Goal: Task Accomplishment & Management: Manage account settings

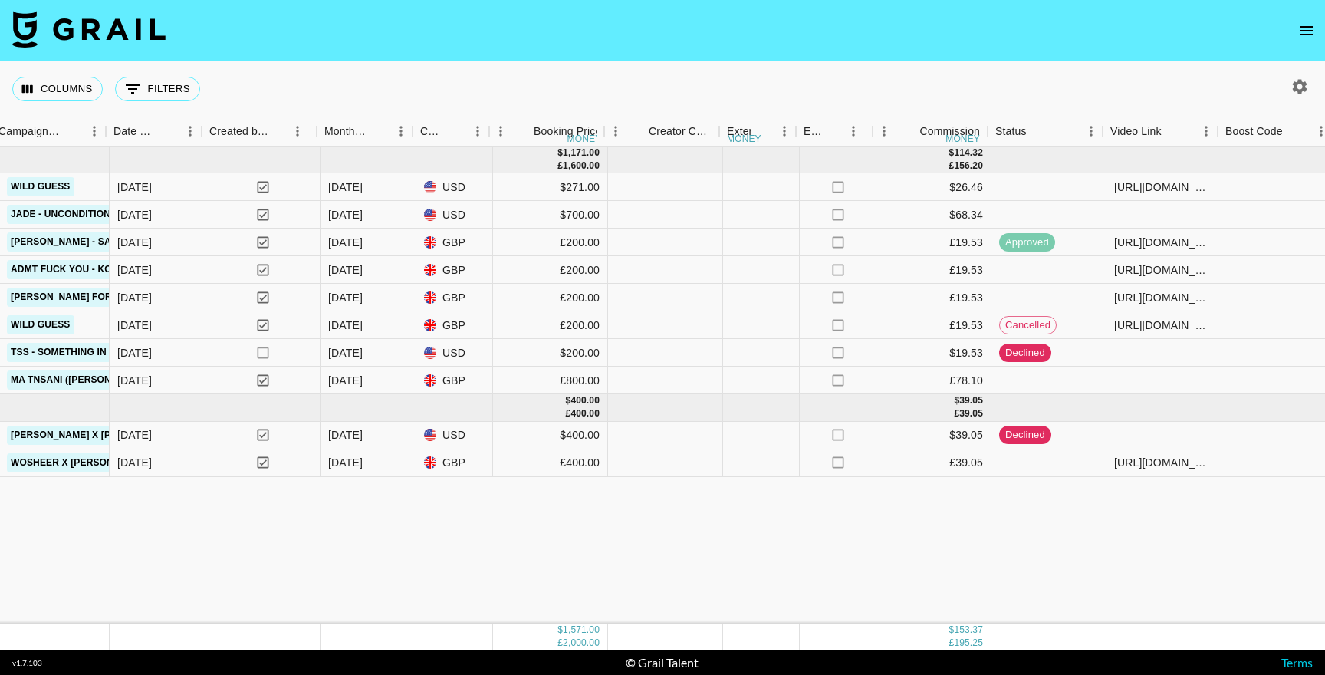
scroll to position [0, 941]
click at [1159, 214] on div at bounding box center [1160, 215] width 115 height 28
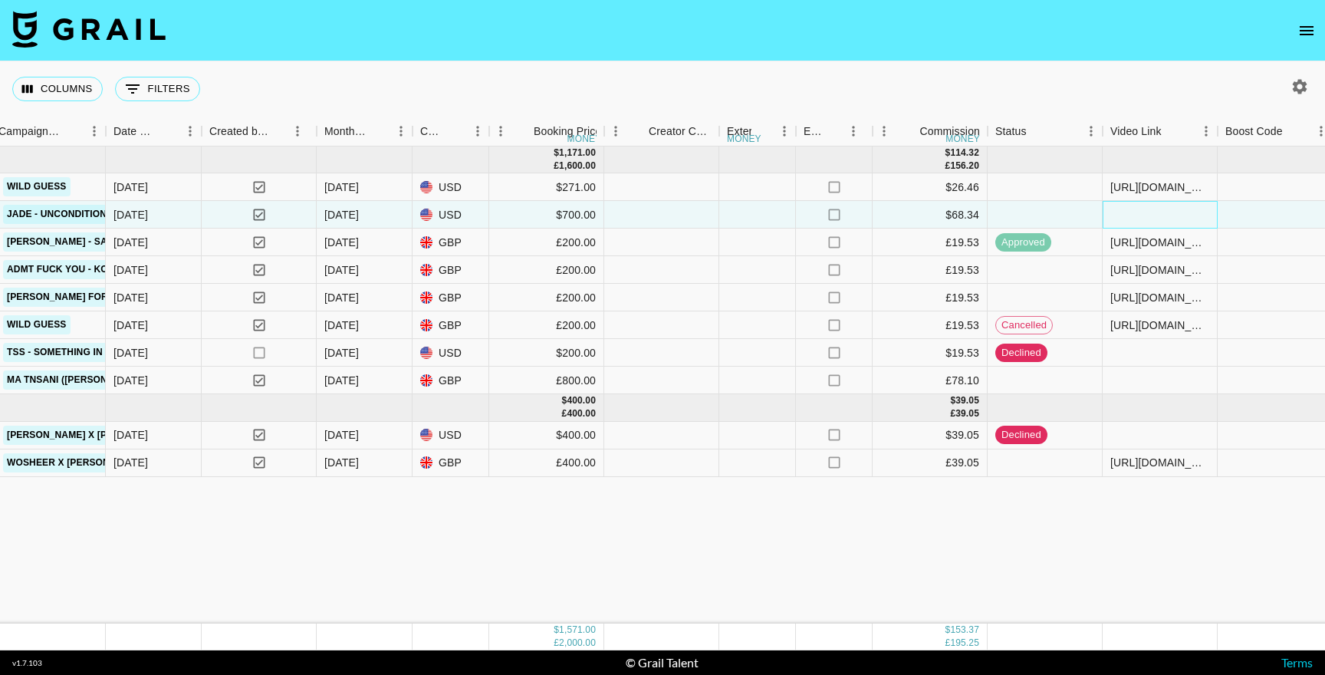
click at [1159, 214] on div at bounding box center [1160, 215] width 115 height 28
click at [1159, 214] on input "text" at bounding box center [1160, 215] width 113 height 12
type input "https://www.instagram.com/p/DOoeTTKDFUa/?hl=en"
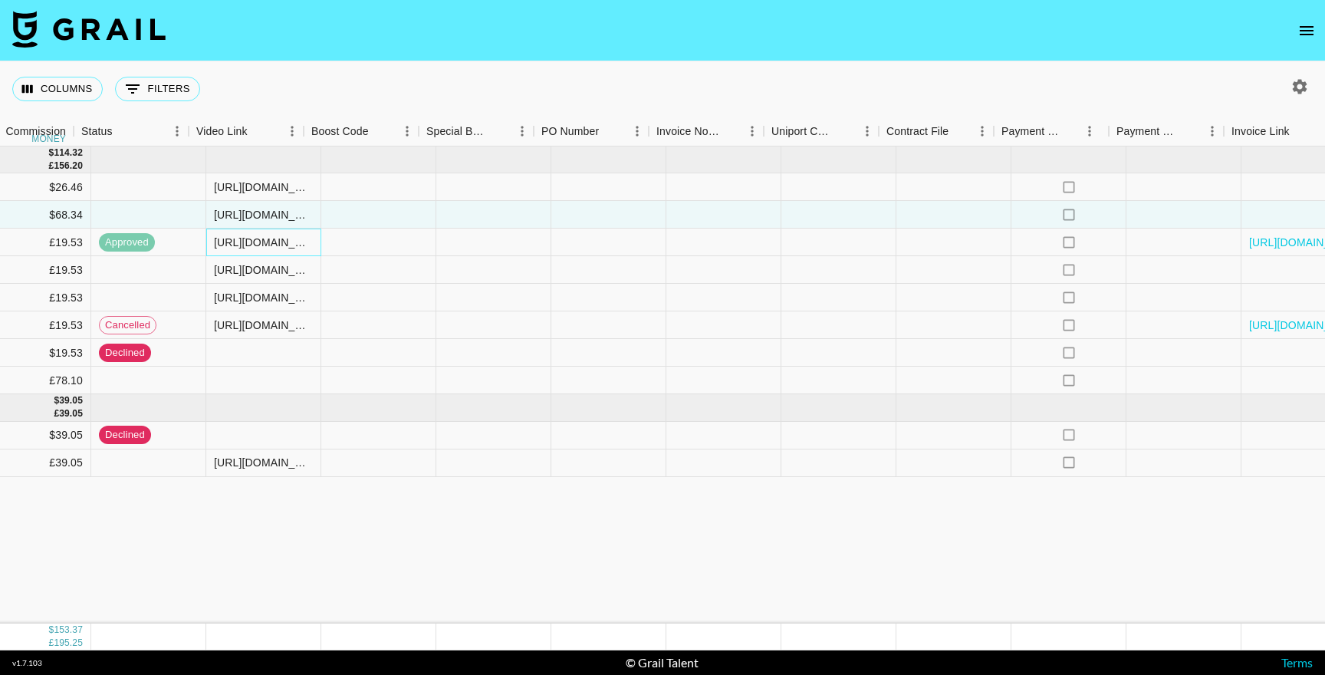
scroll to position [0, 1931]
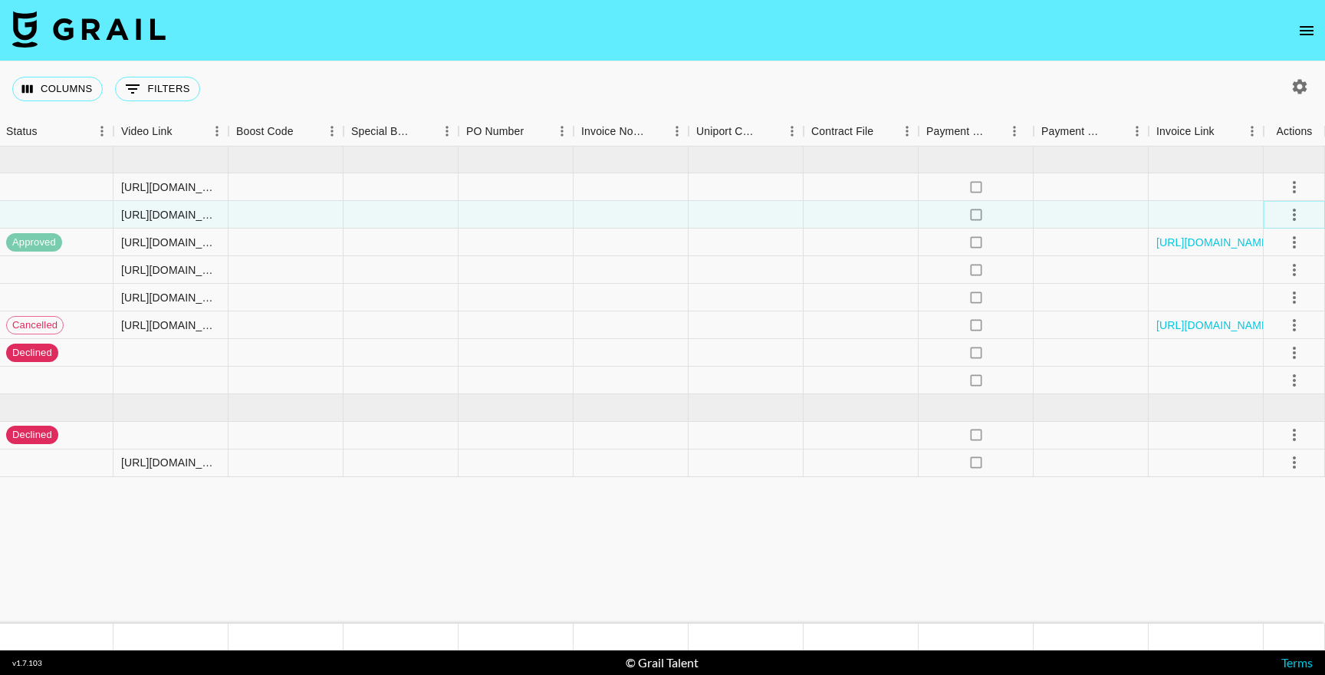
click at [1303, 223] on button "select merge strategy" at bounding box center [1295, 215] width 26 height 26
click at [1270, 255] on li "Confirm" at bounding box center [1276, 248] width 100 height 28
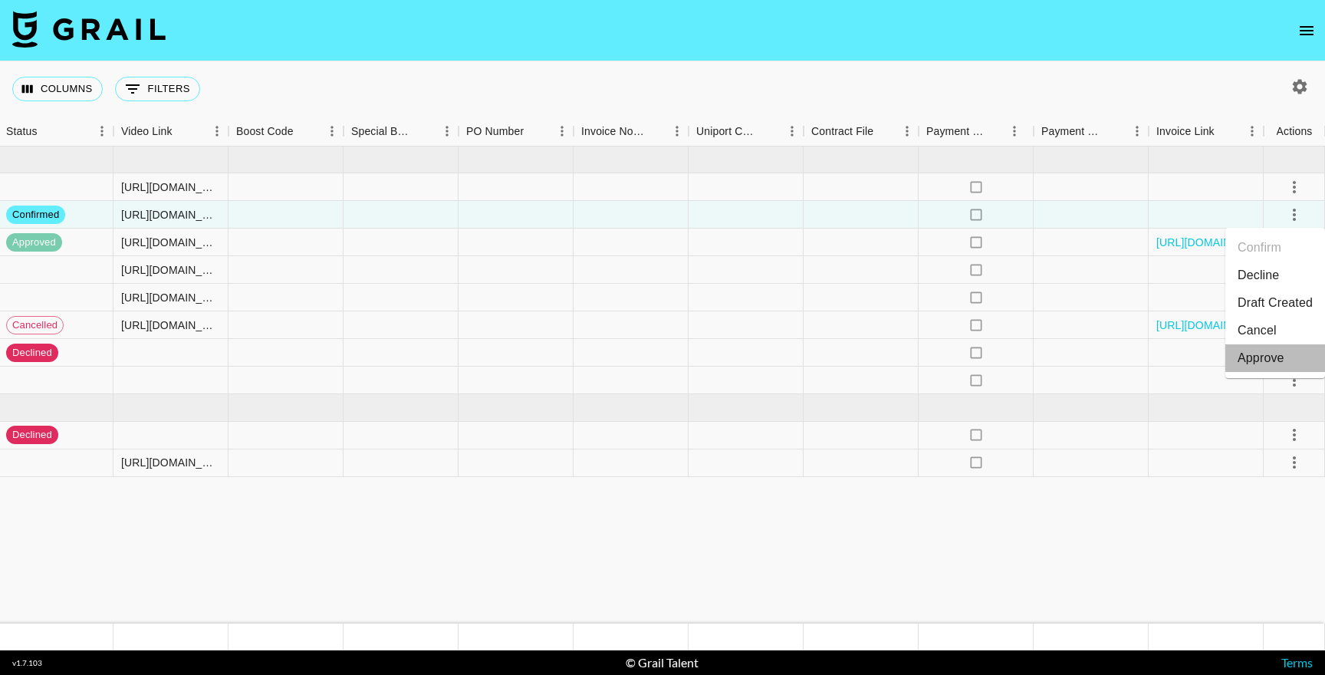
click at [1267, 354] on div "Approve" at bounding box center [1261, 358] width 47 height 18
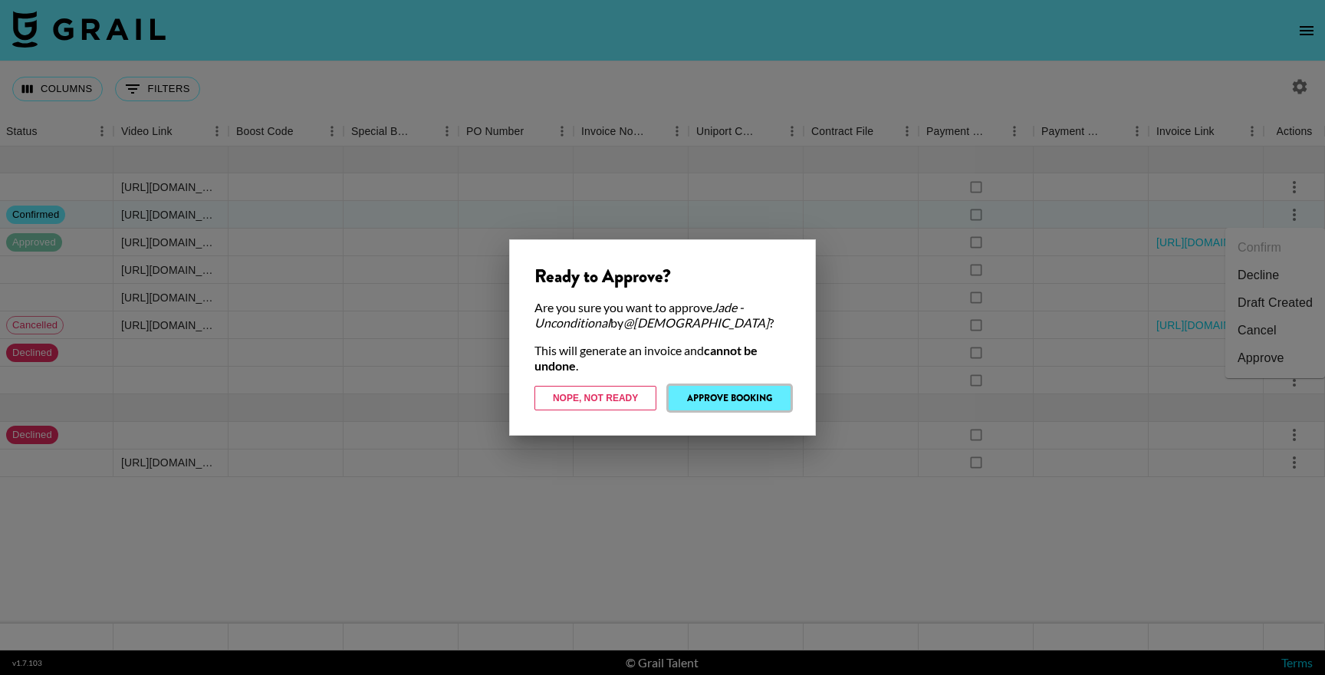
click at [711, 397] on button "Approve Booking" at bounding box center [730, 398] width 122 height 25
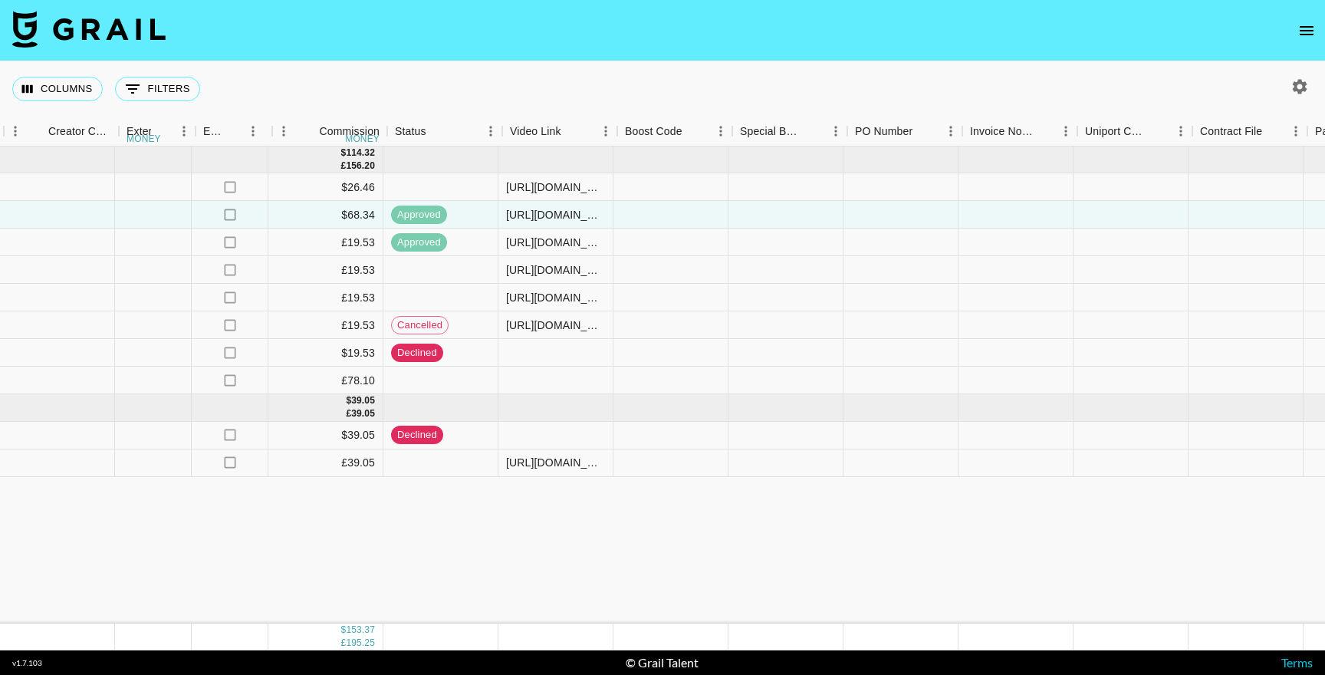
scroll to position [0, 1532]
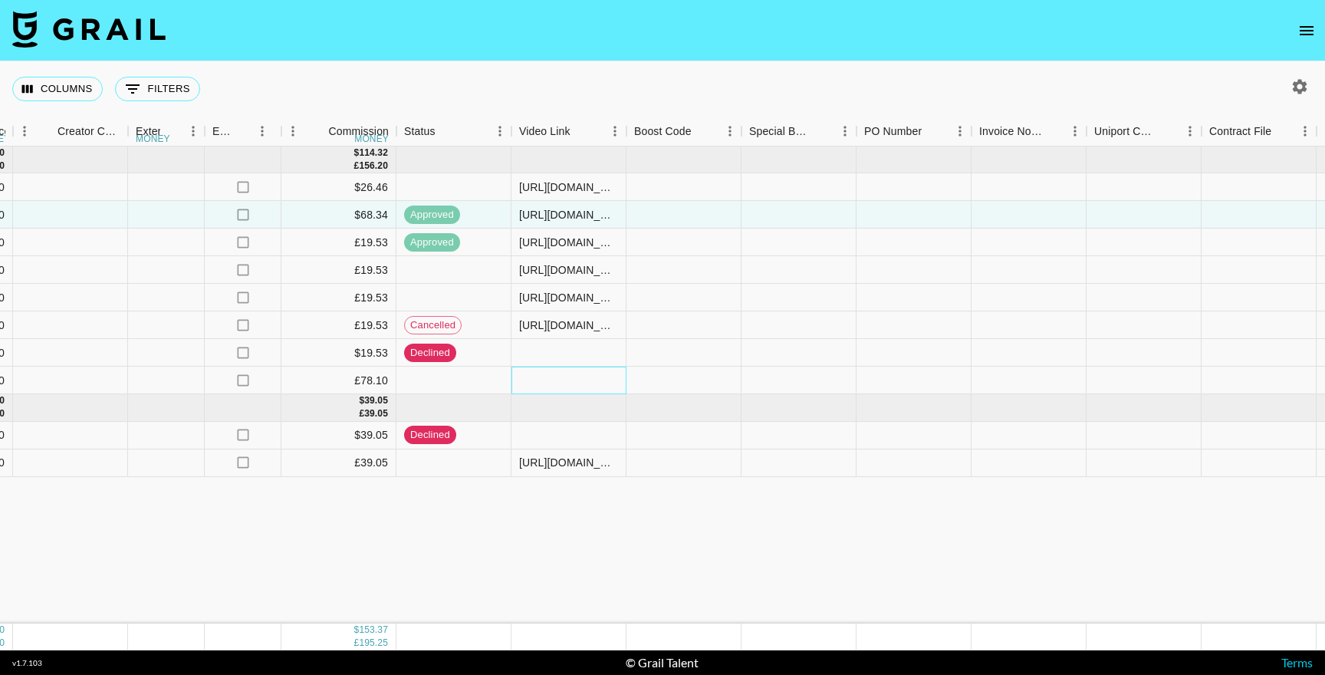
click at [575, 378] on div at bounding box center [569, 381] width 115 height 28
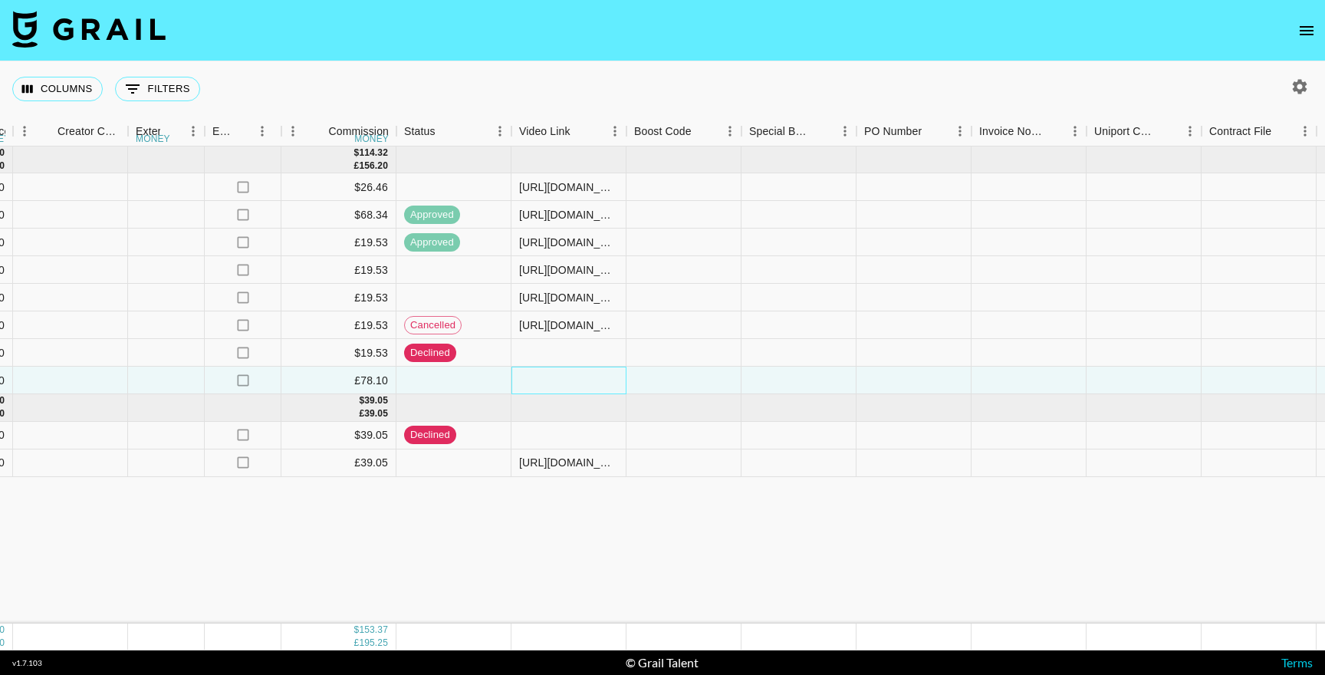
click at [575, 378] on div at bounding box center [569, 381] width 115 height 28
click at [575, 378] on input "text" at bounding box center [568, 380] width 113 height 12
type input "https://www.tiktok.com/@neekzsandlagi/video/7551093547181575446"
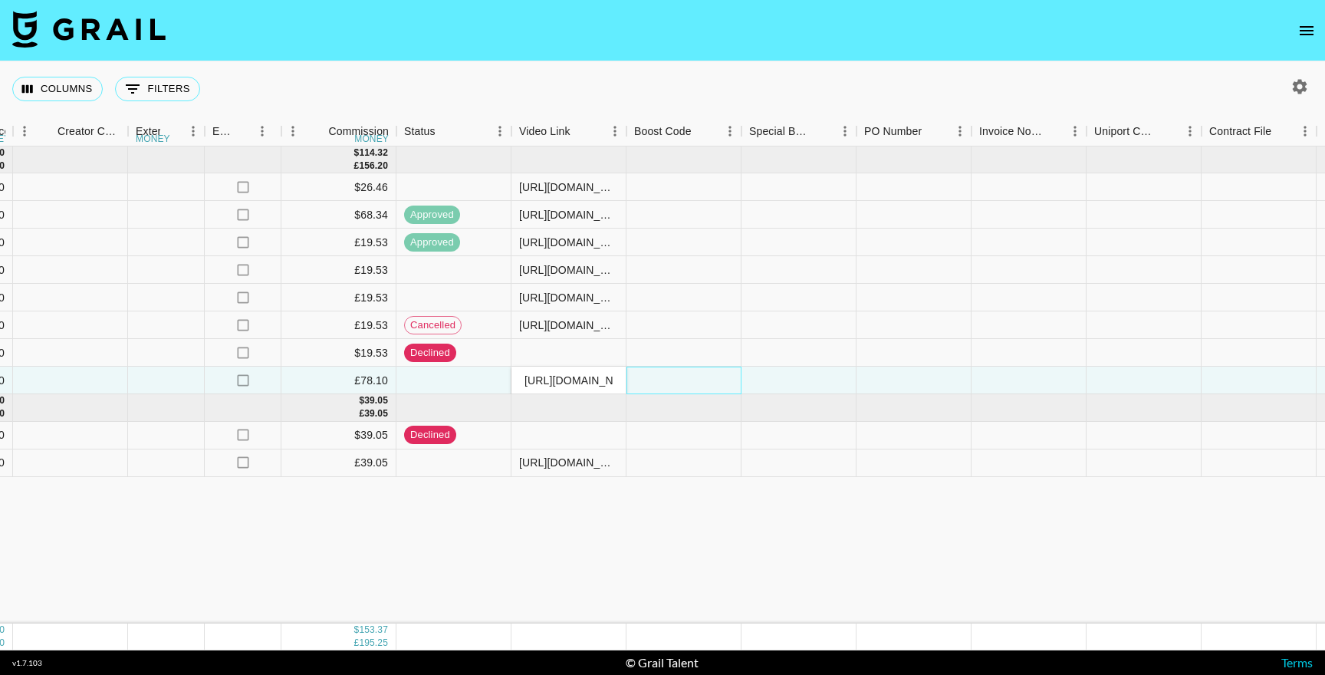
click at [642, 378] on div at bounding box center [684, 381] width 115 height 28
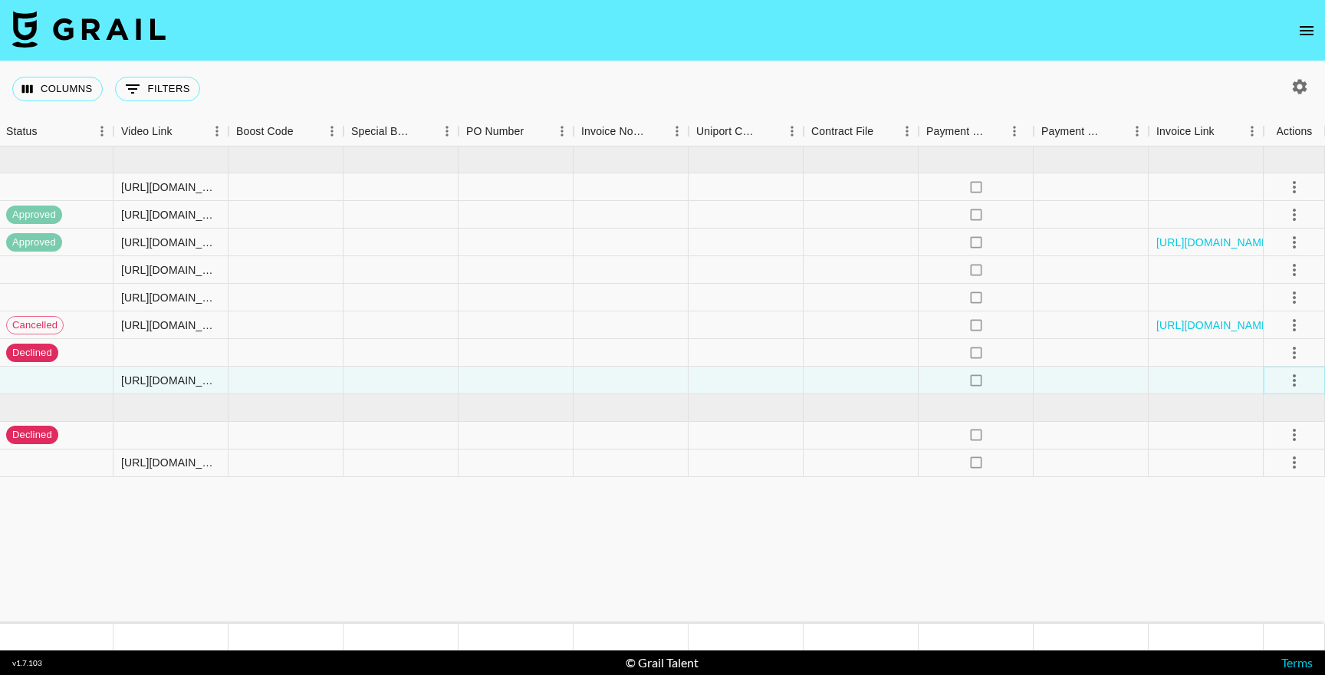
click at [1289, 390] on button "select merge strategy" at bounding box center [1295, 380] width 26 height 26
click at [1259, 519] on div "Approve" at bounding box center [1261, 524] width 47 height 18
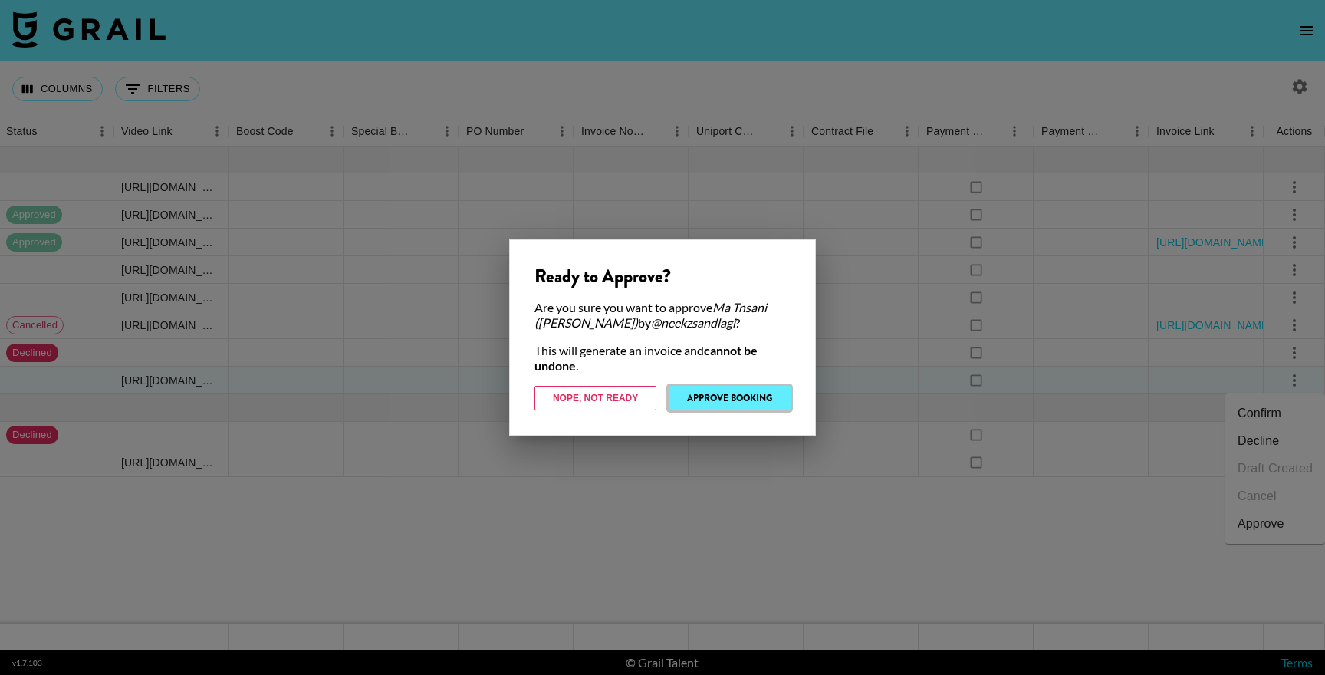
click at [750, 397] on button "Approve Booking" at bounding box center [730, 398] width 122 height 25
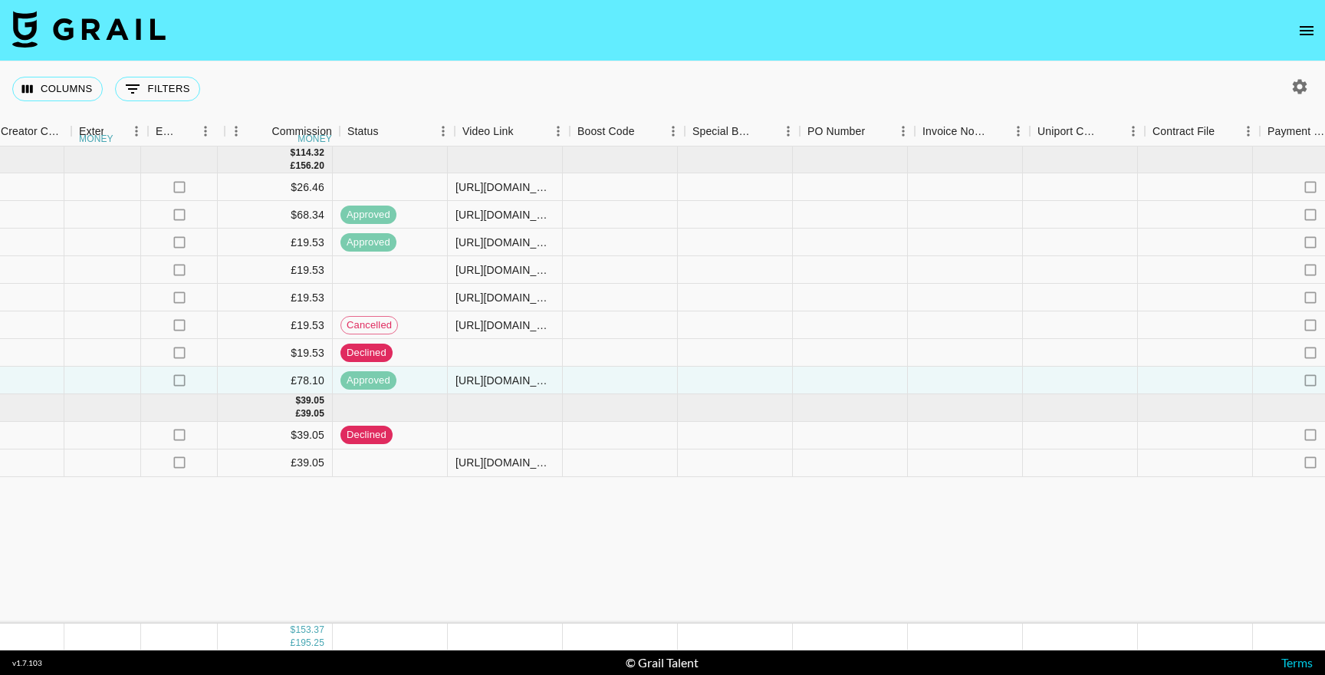
scroll to position [0, 1582]
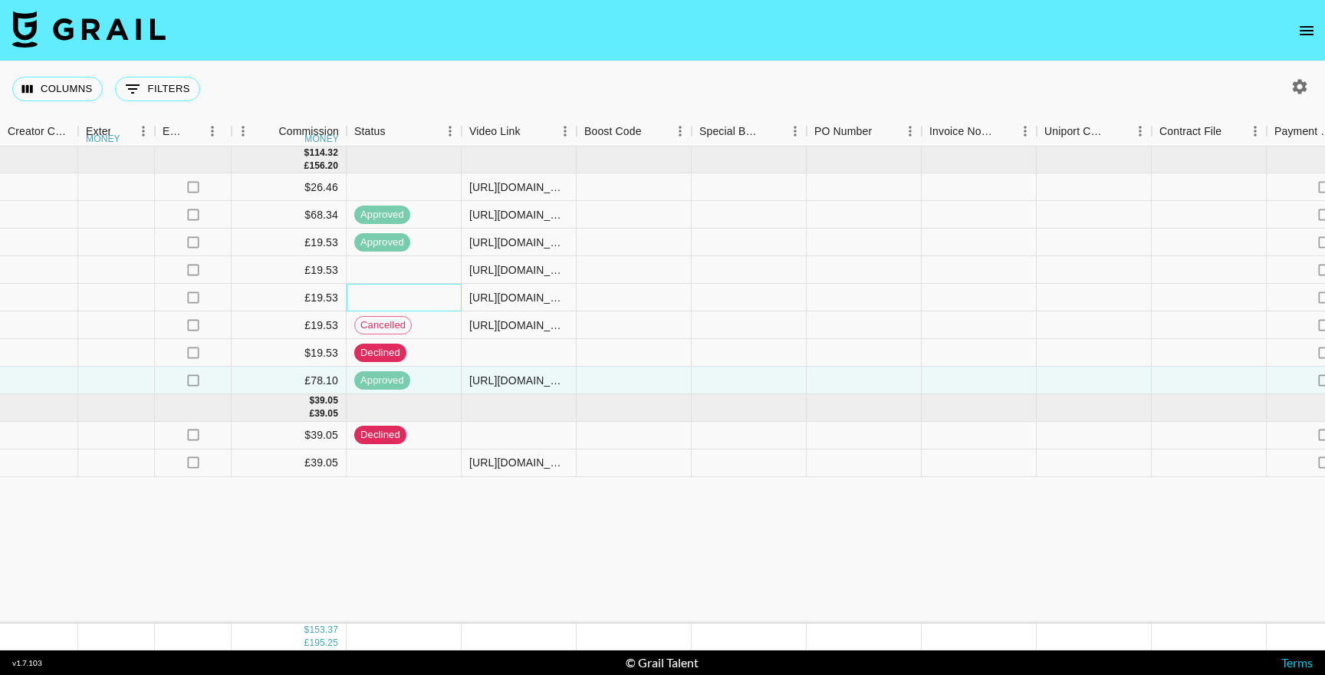
click at [405, 308] on div at bounding box center [404, 298] width 115 height 28
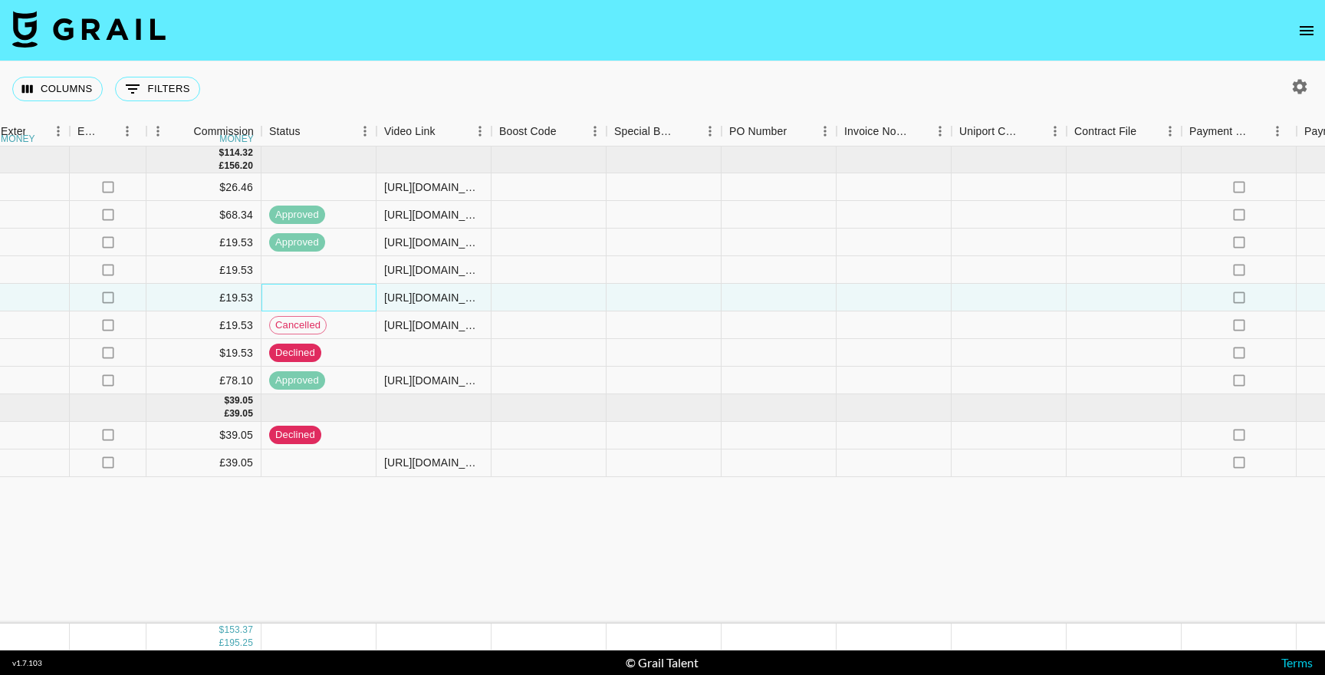
scroll to position [0, 1931]
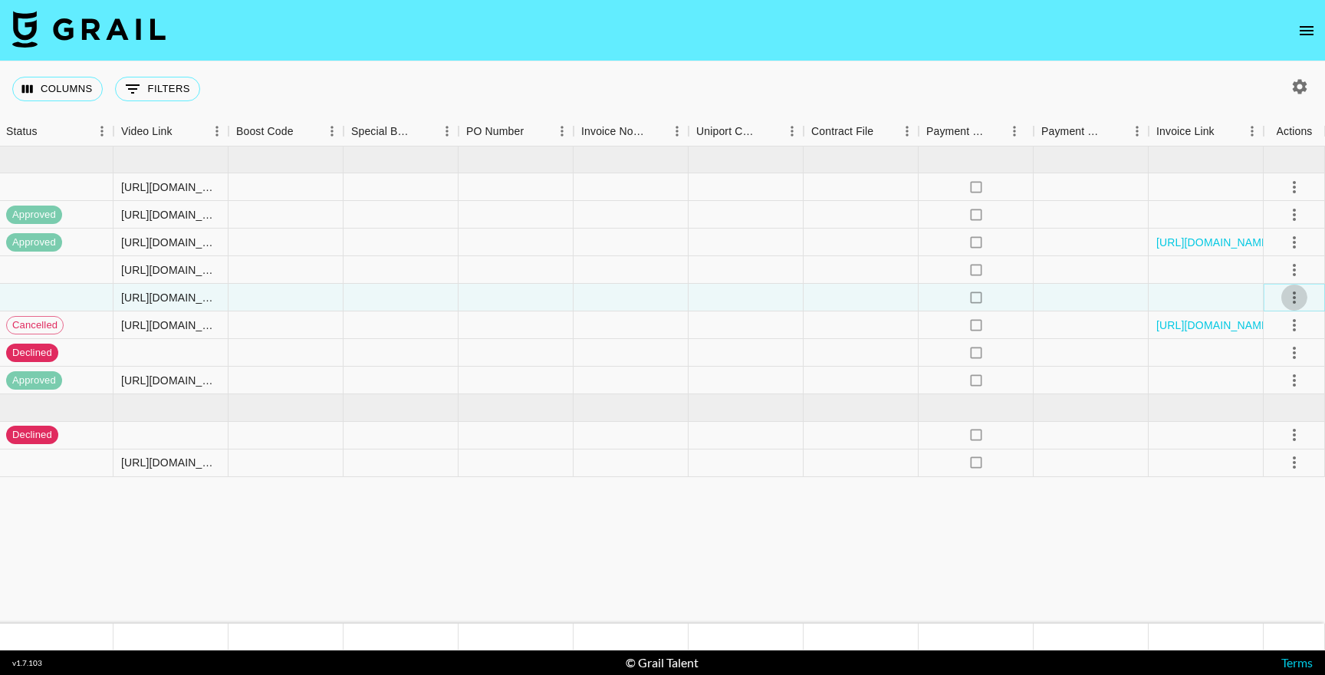
click at [1294, 293] on icon "select merge strategy" at bounding box center [1294, 297] width 3 height 12
click at [1244, 432] on div "Approve" at bounding box center [1261, 441] width 47 height 18
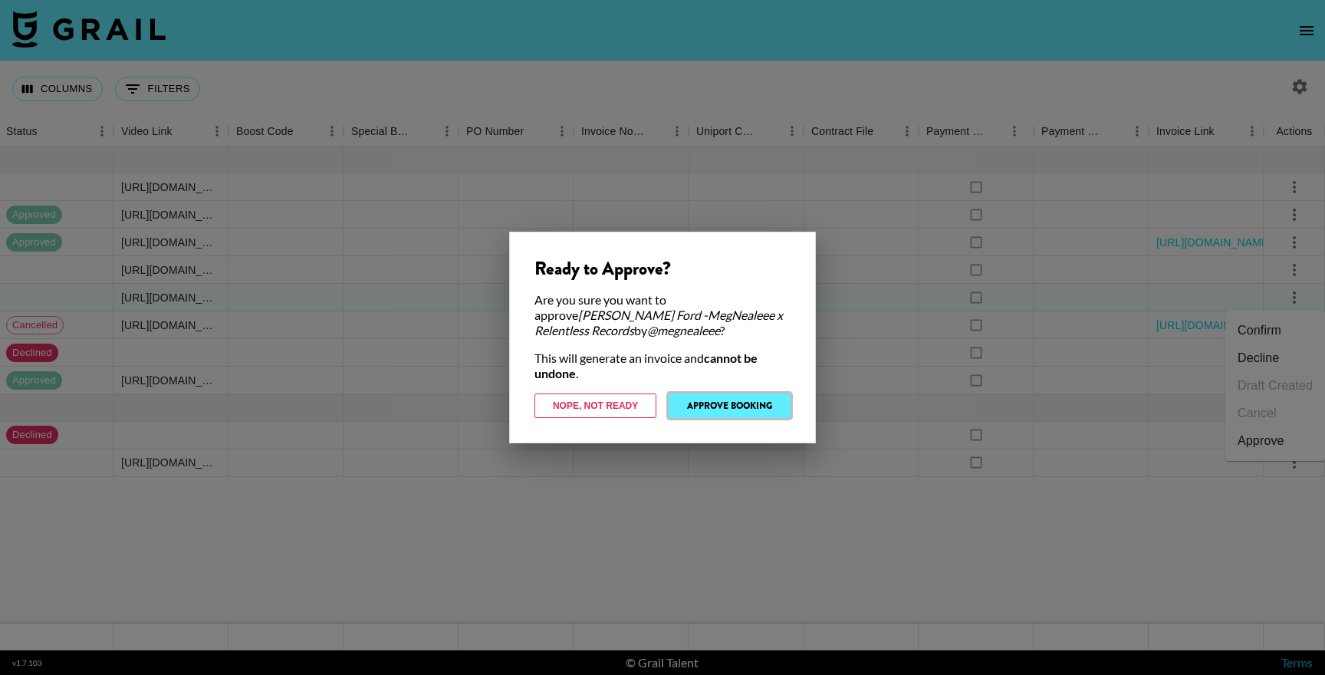
click at [713, 396] on button "Approve Booking" at bounding box center [730, 405] width 122 height 25
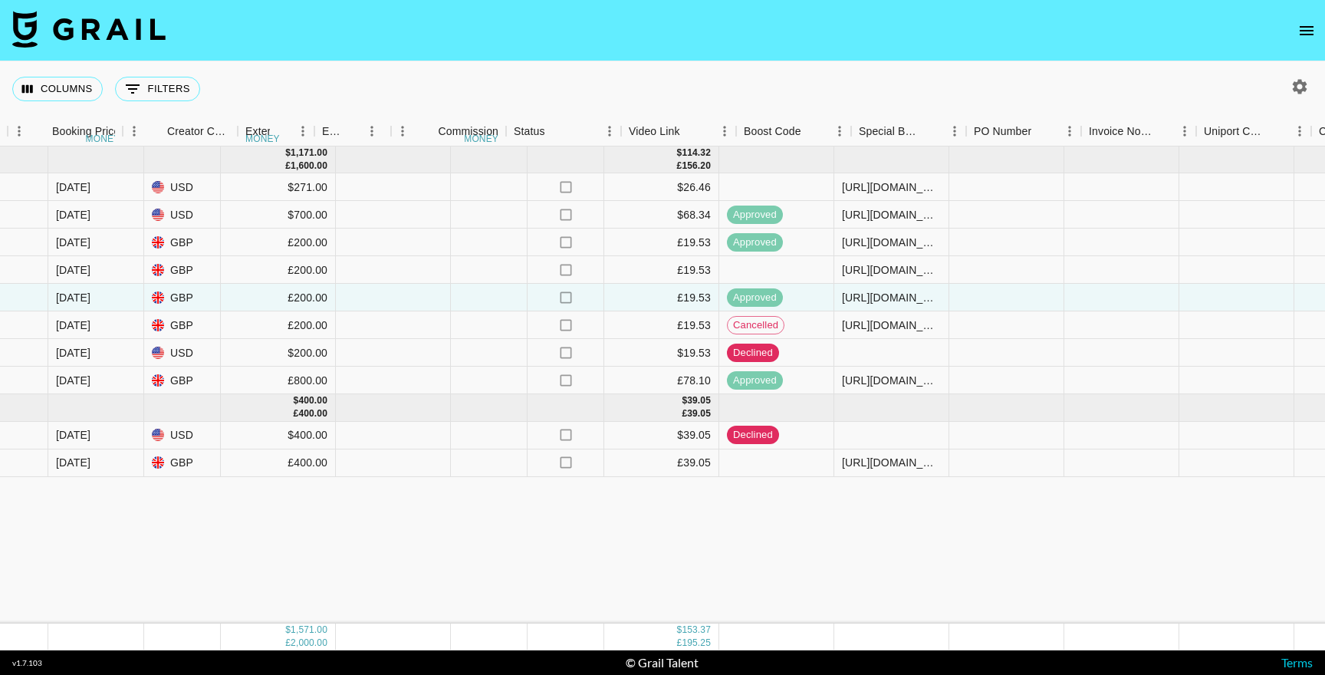
scroll to position [0, 1155]
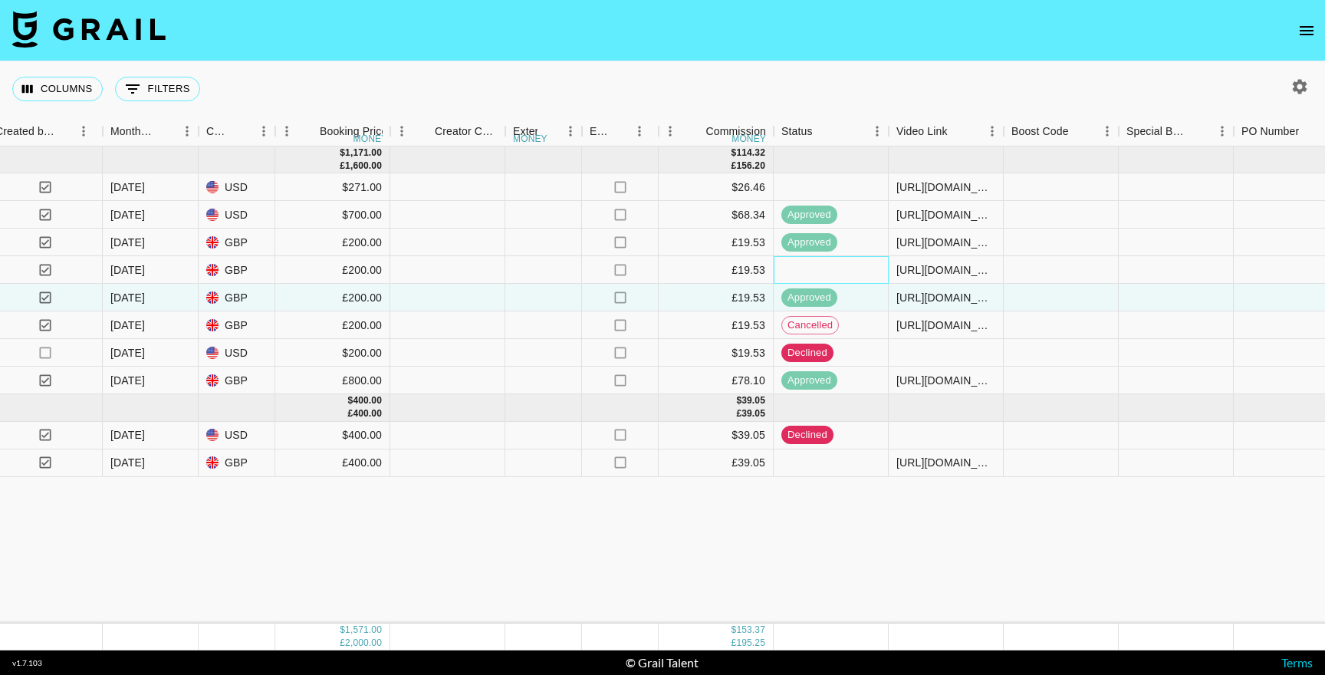
click at [844, 272] on div at bounding box center [831, 270] width 115 height 28
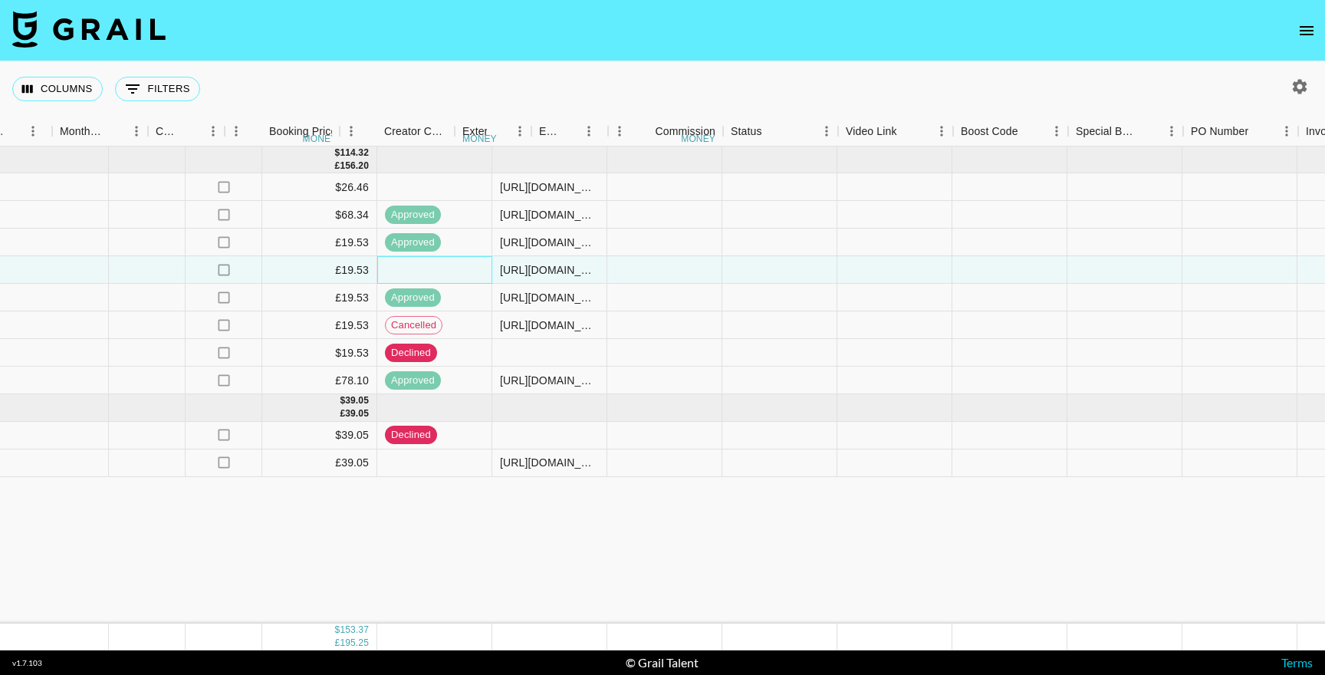
scroll to position [0, 1931]
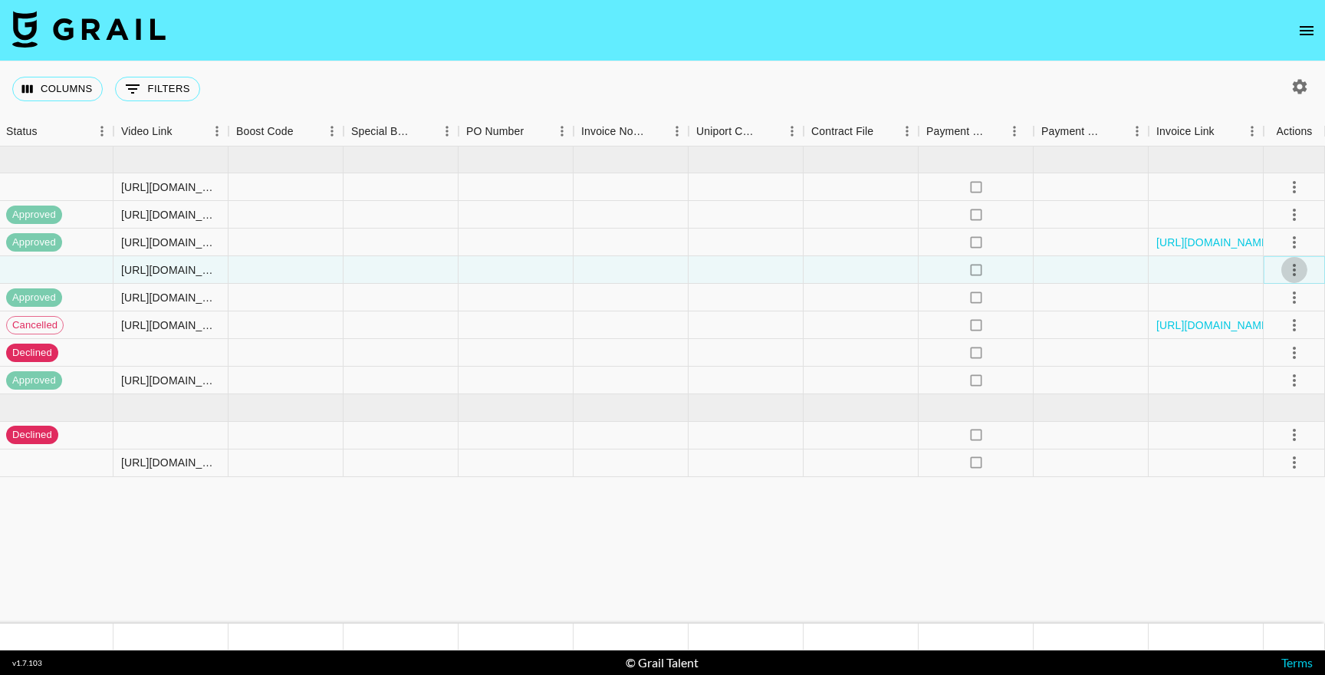
click at [1294, 272] on icon "select merge strategy" at bounding box center [1294, 270] width 18 height 18
click at [1277, 418] on div "Approve" at bounding box center [1261, 413] width 47 height 18
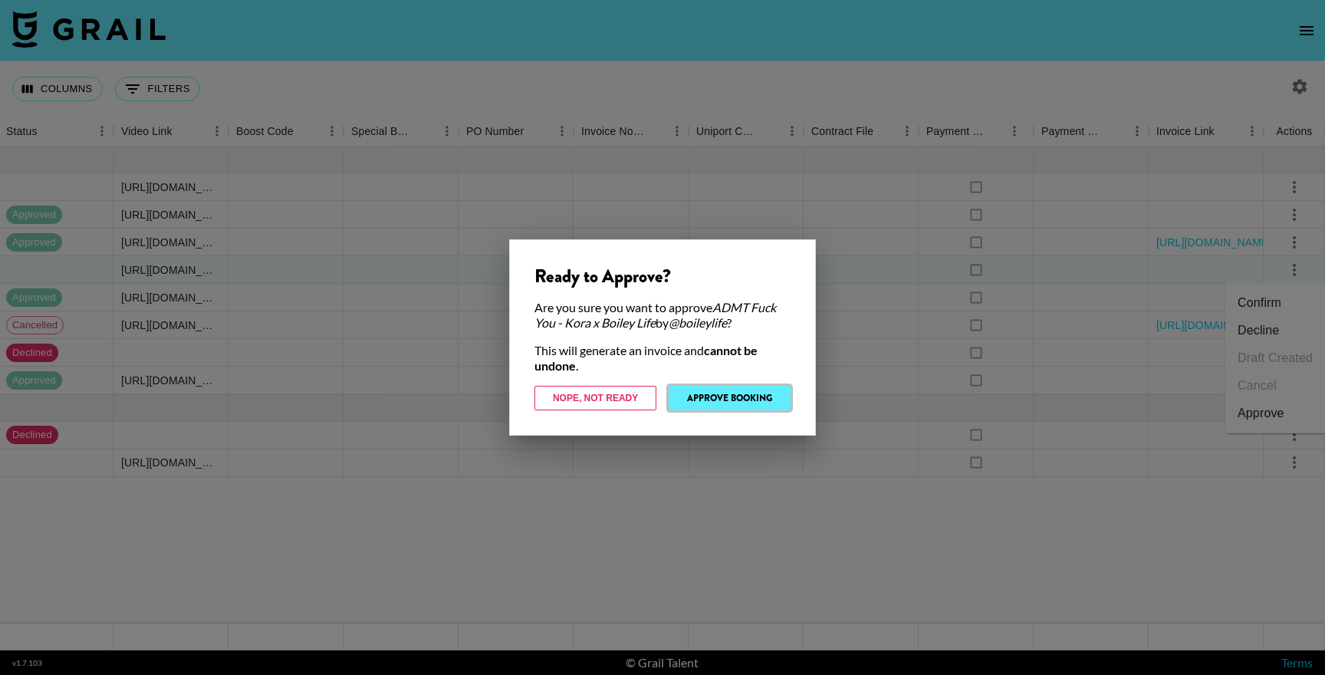
click at [759, 403] on button "Approve Booking" at bounding box center [730, 398] width 122 height 25
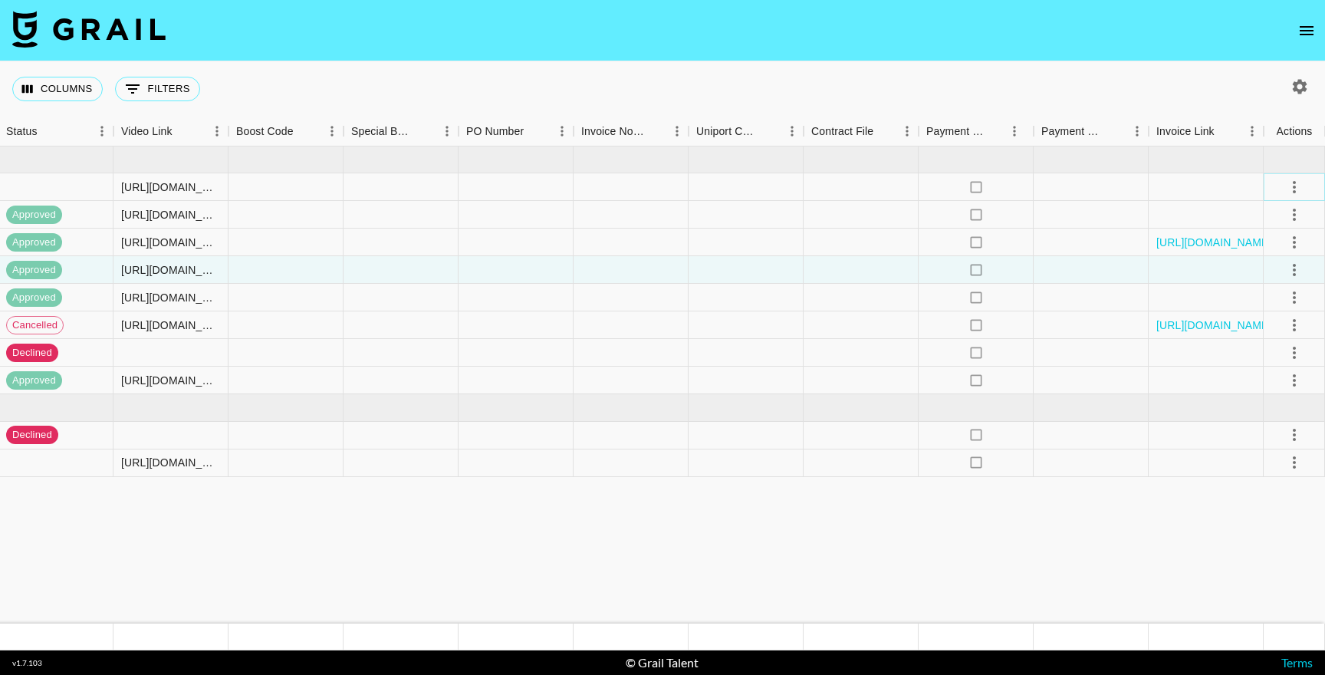
click at [1300, 193] on icon "select merge strategy" at bounding box center [1294, 187] width 18 height 18
click at [1259, 341] on li "Approve" at bounding box center [1276, 331] width 100 height 28
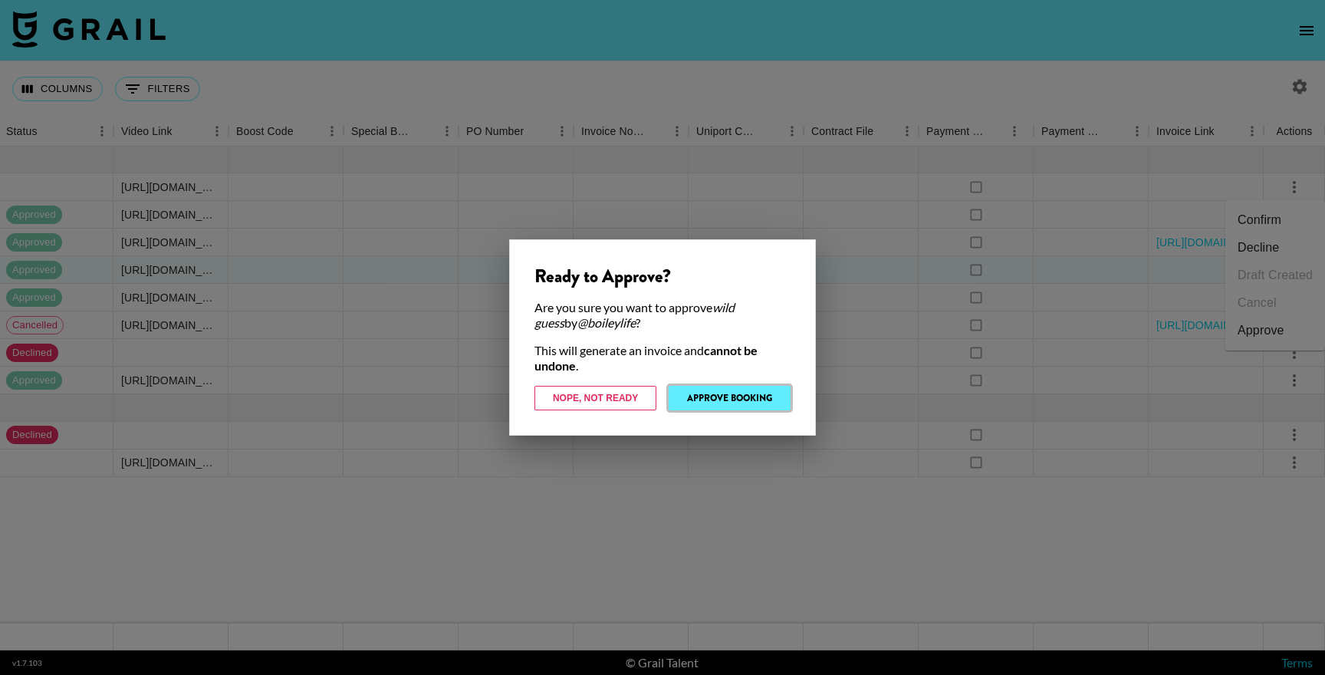
click at [765, 403] on button "Approve Booking" at bounding box center [730, 398] width 122 height 25
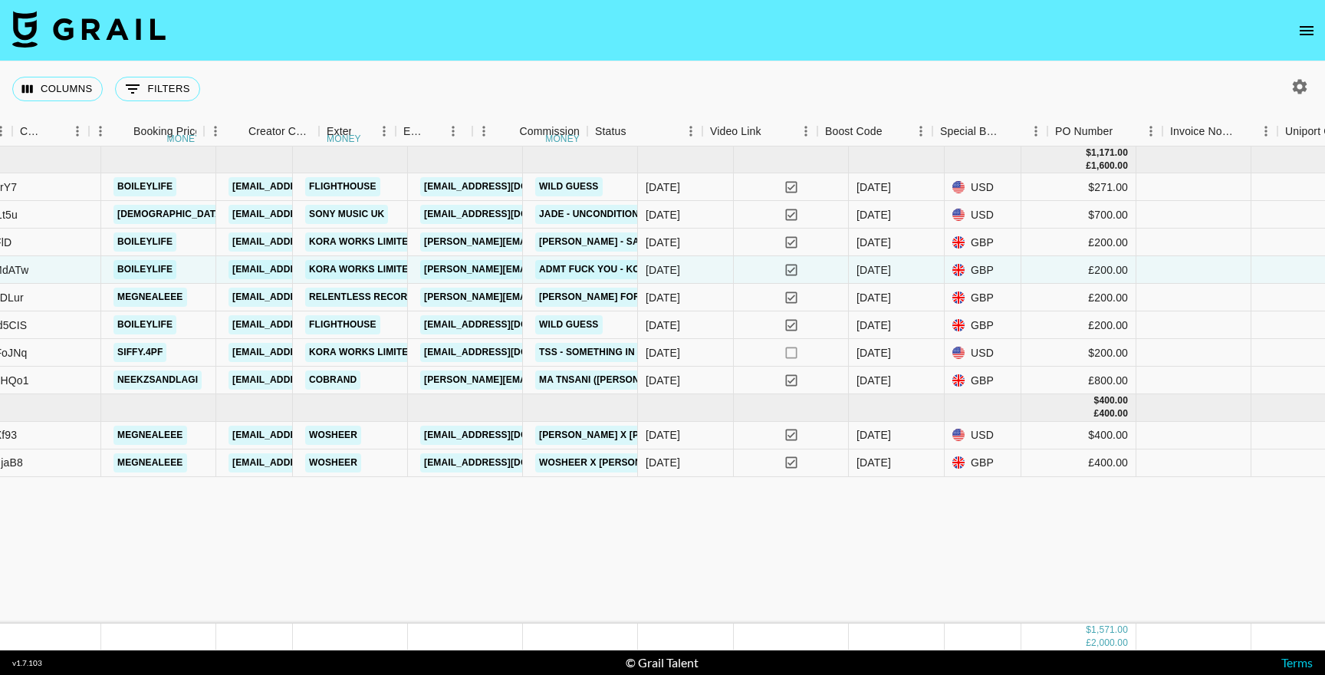
scroll to position [0, 0]
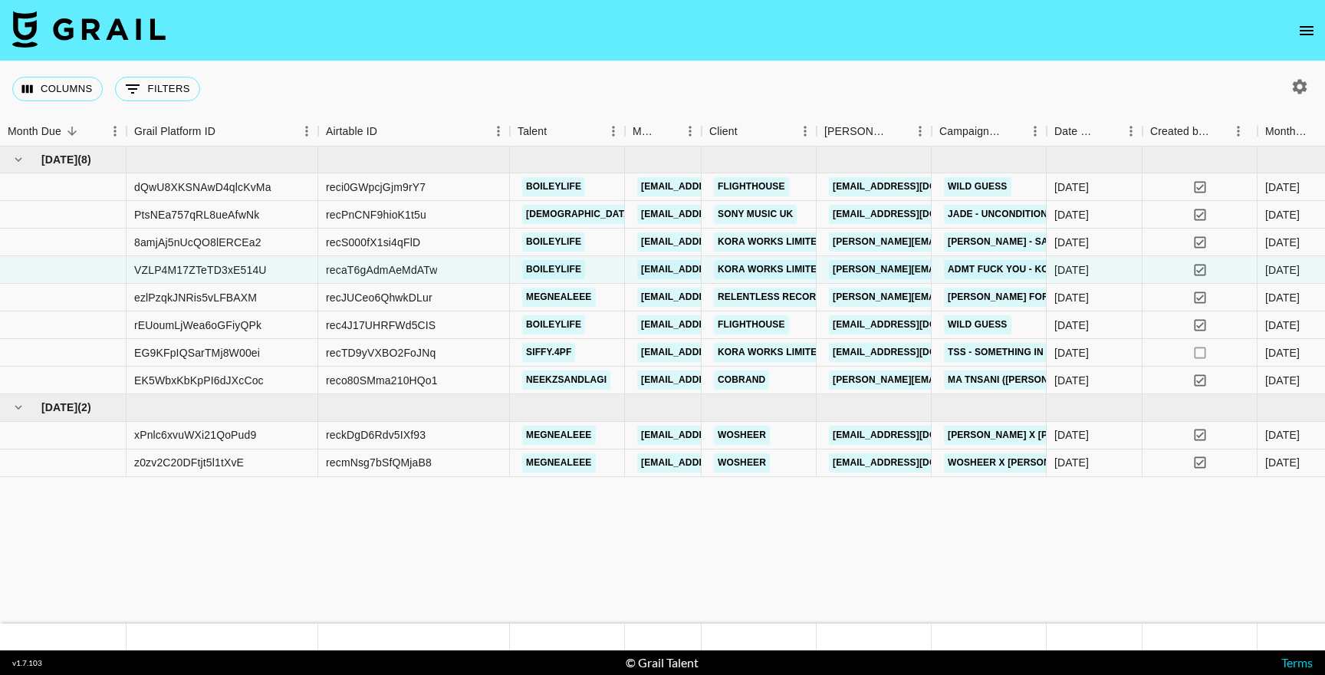
click at [1303, 28] on icon "open drawer" at bounding box center [1307, 30] width 18 height 18
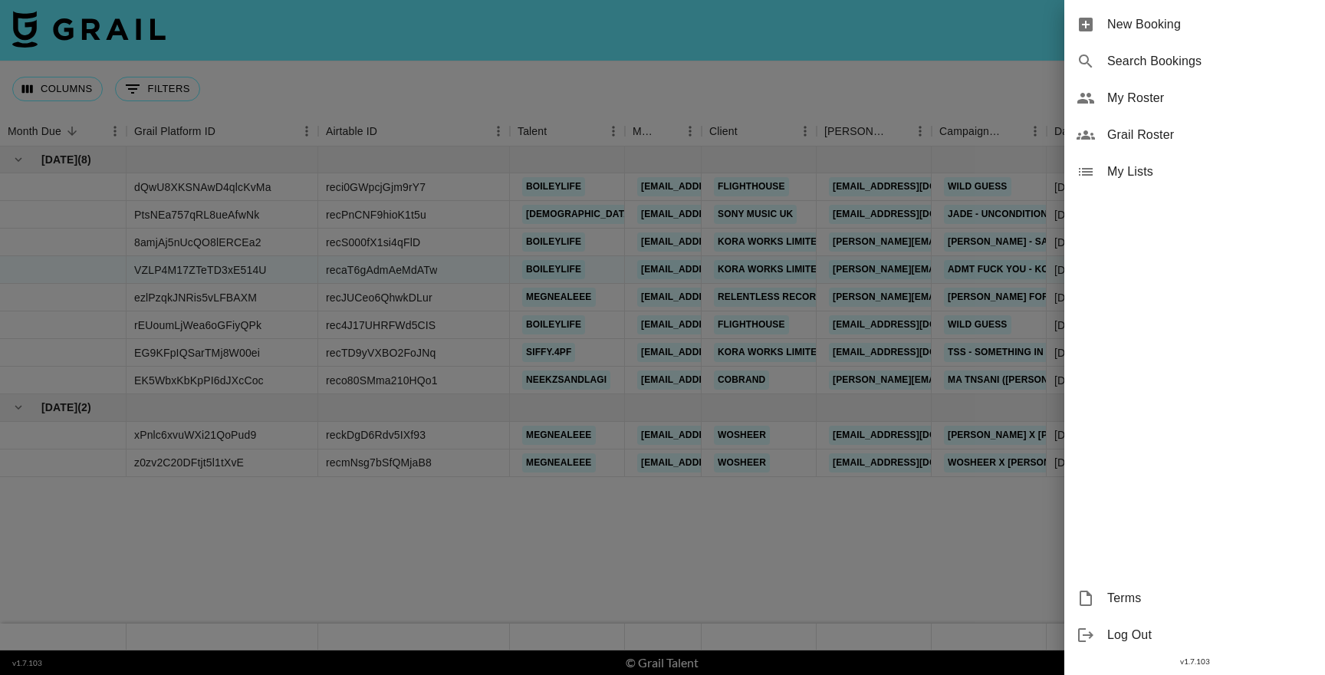
click at [1177, 98] on span "My Roster" at bounding box center [1211, 98] width 206 height 18
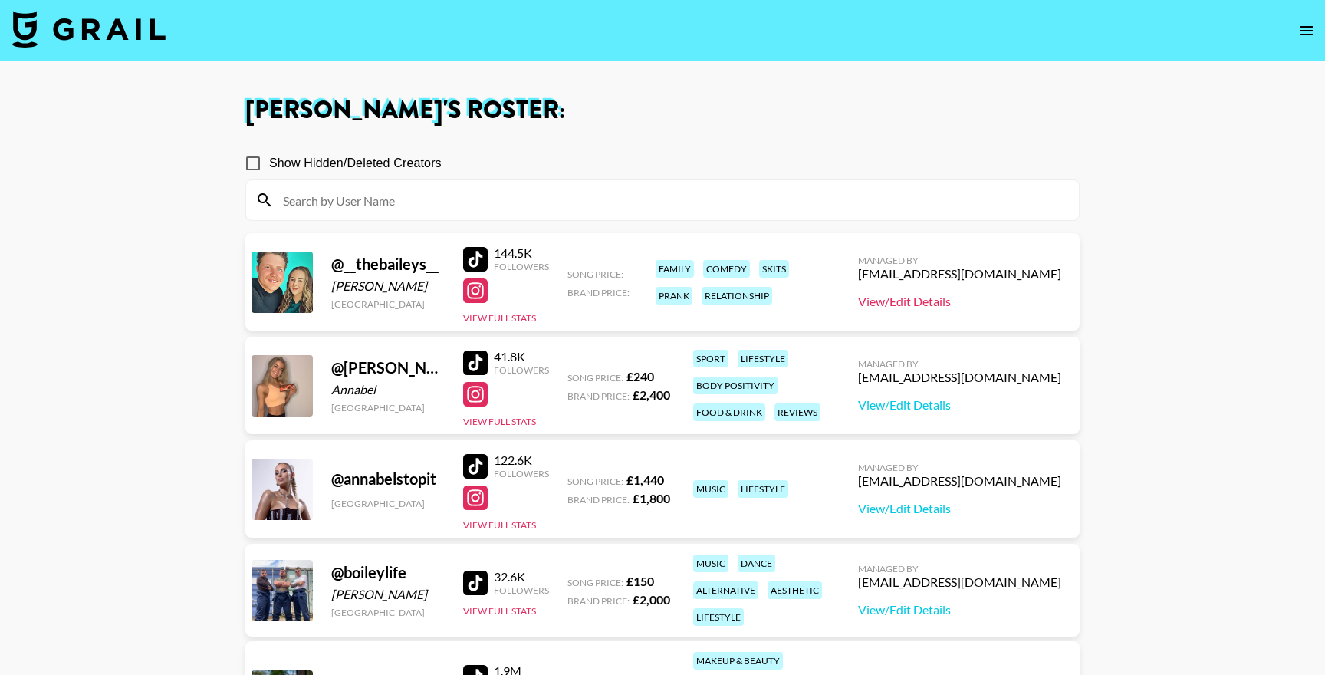
click at [963, 299] on link "View/Edit Details" at bounding box center [959, 301] width 203 height 15
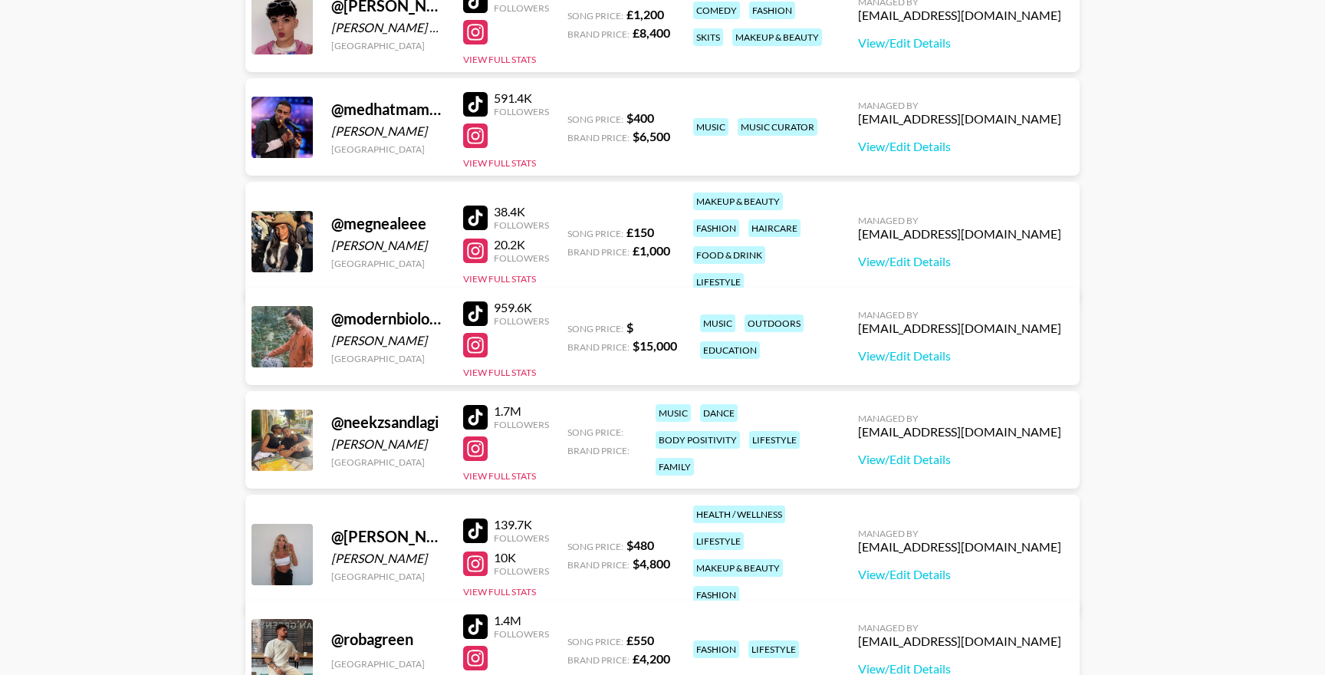
scroll to position [1398, 0]
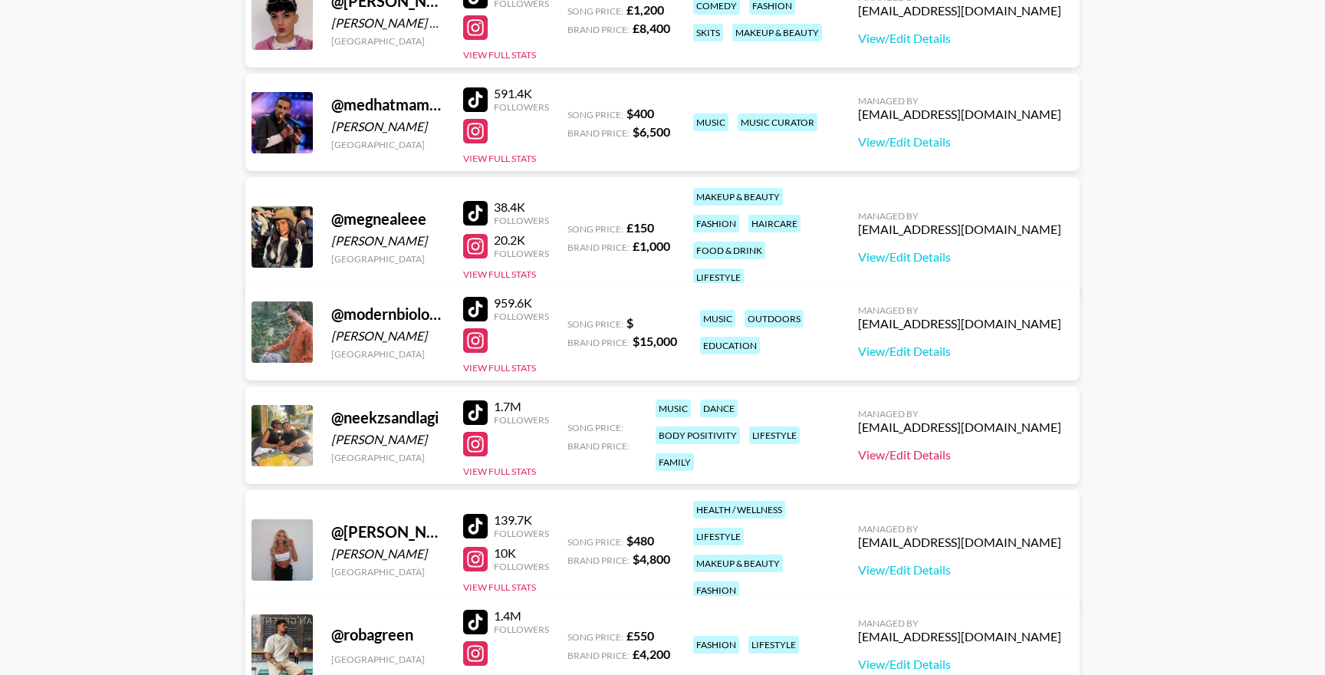
click at [988, 451] on link "View/Edit Details" at bounding box center [959, 454] width 203 height 15
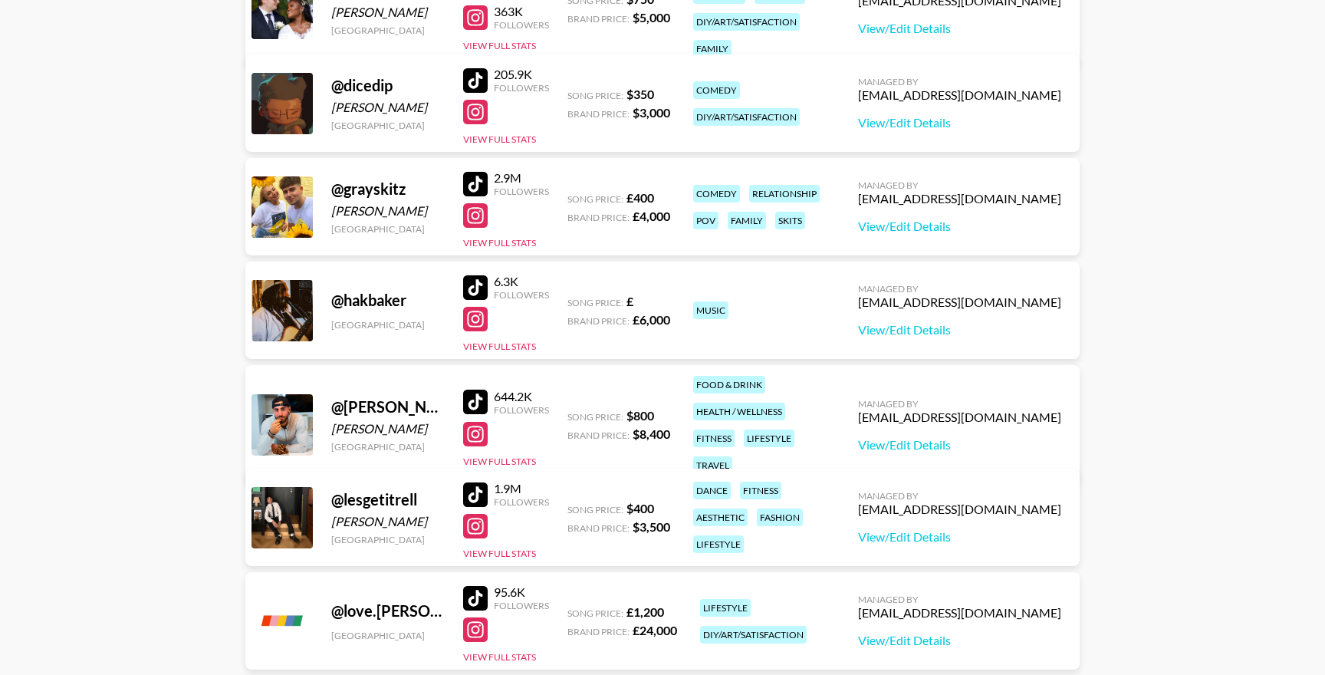
scroll to position [0, 0]
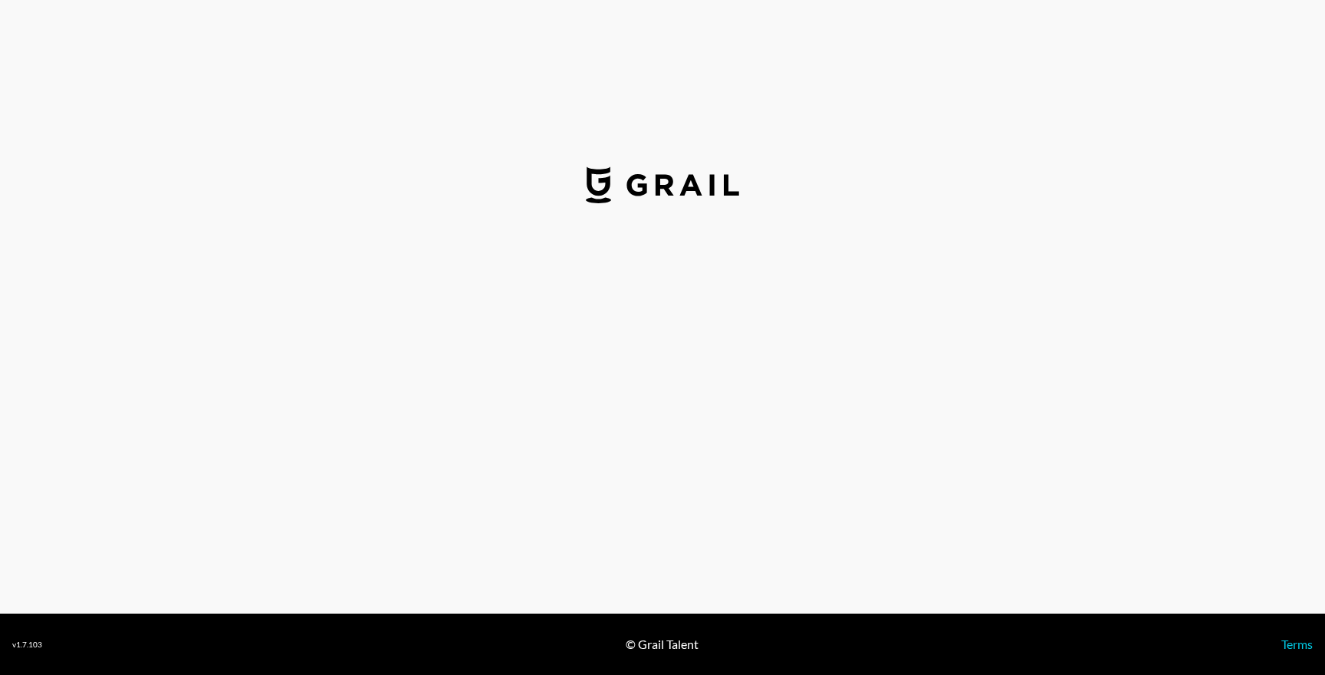
select select "USD"
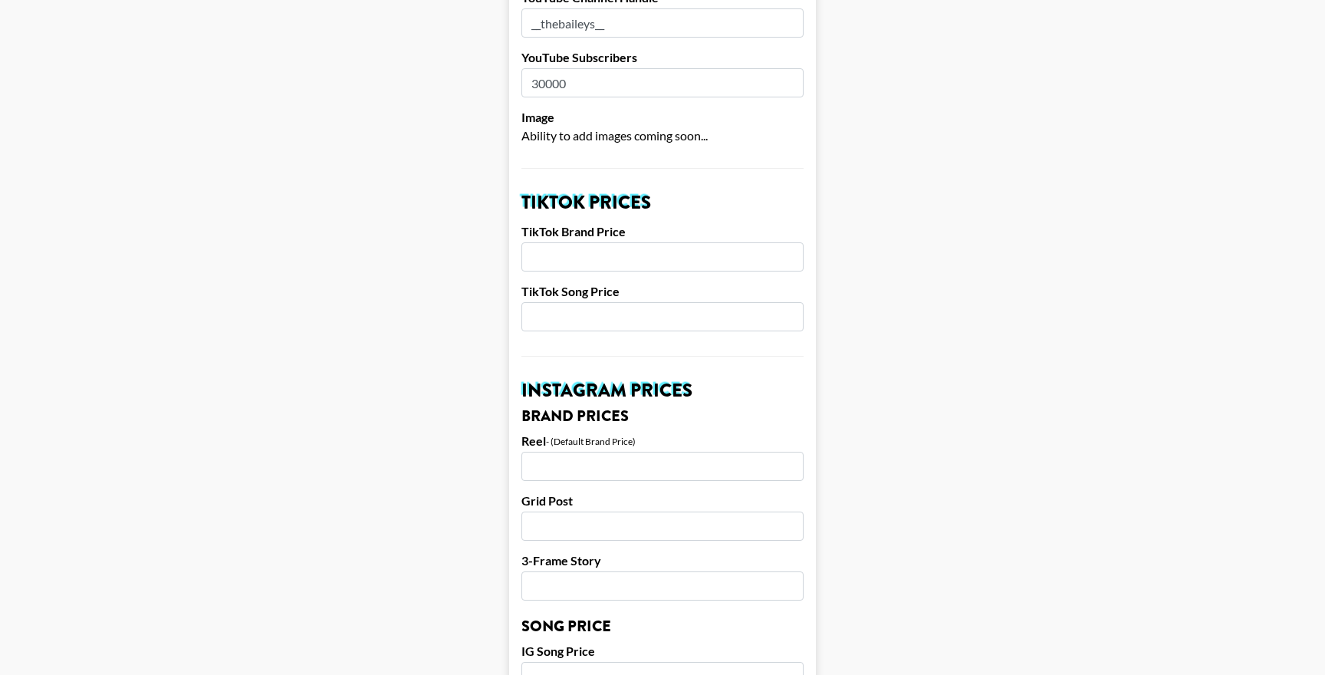
scroll to position [400, 0]
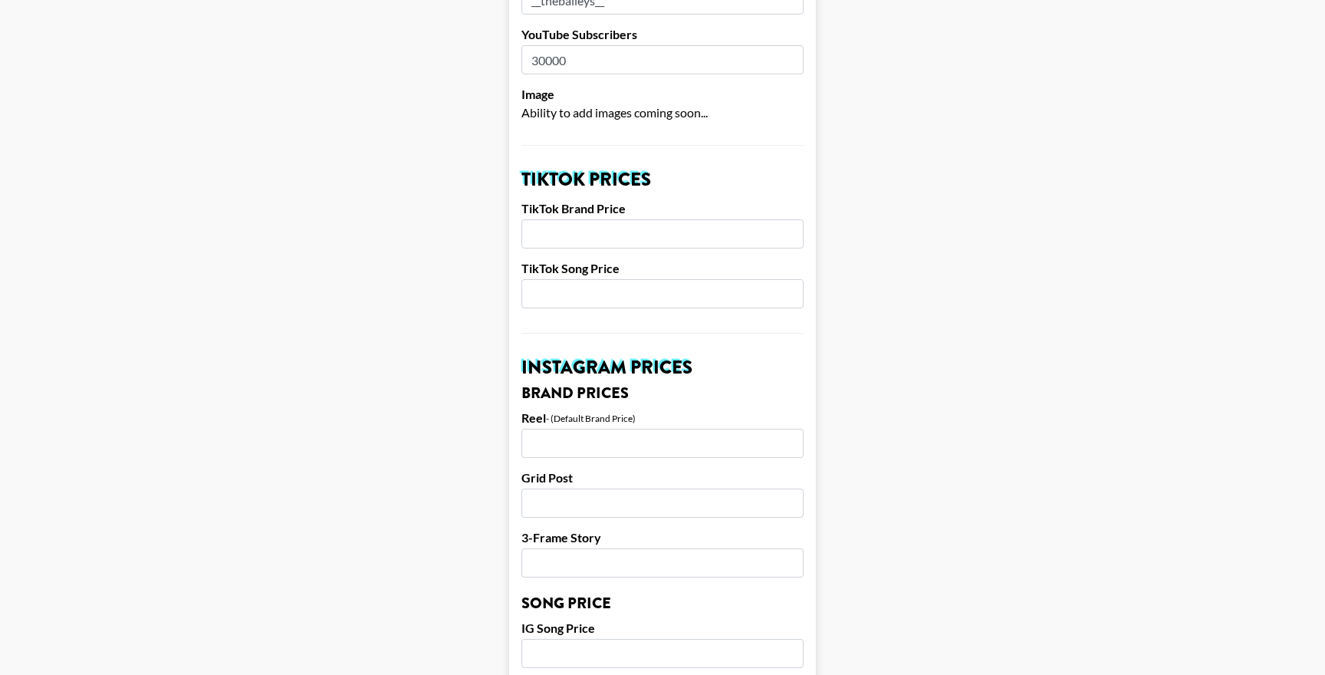
click at [626, 236] on input "number" at bounding box center [663, 233] width 282 height 29
type input "3"
type input "4"
type input "450"
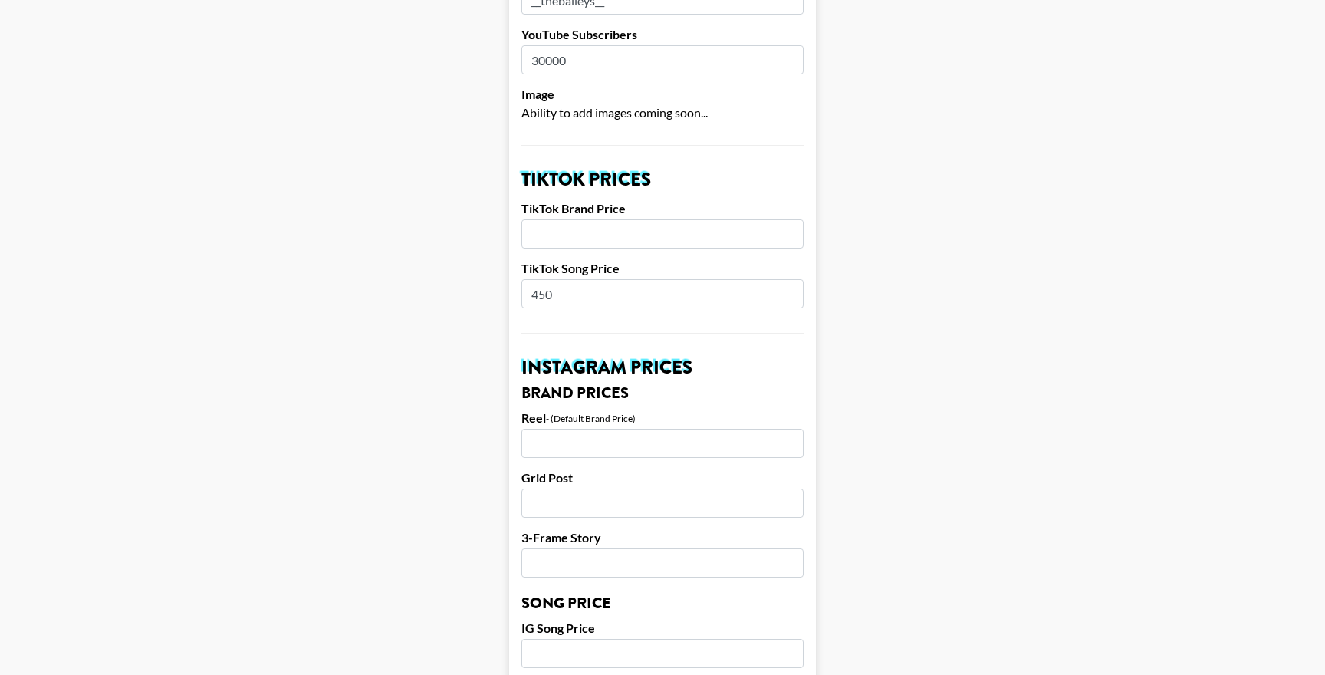
click at [577, 235] on input "number" at bounding box center [663, 233] width 282 height 29
click at [563, 438] on input "number" at bounding box center [663, 443] width 282 height 29
click at [652, 239] on input "4000" at bounding box center [663, 233] width 282 height 29
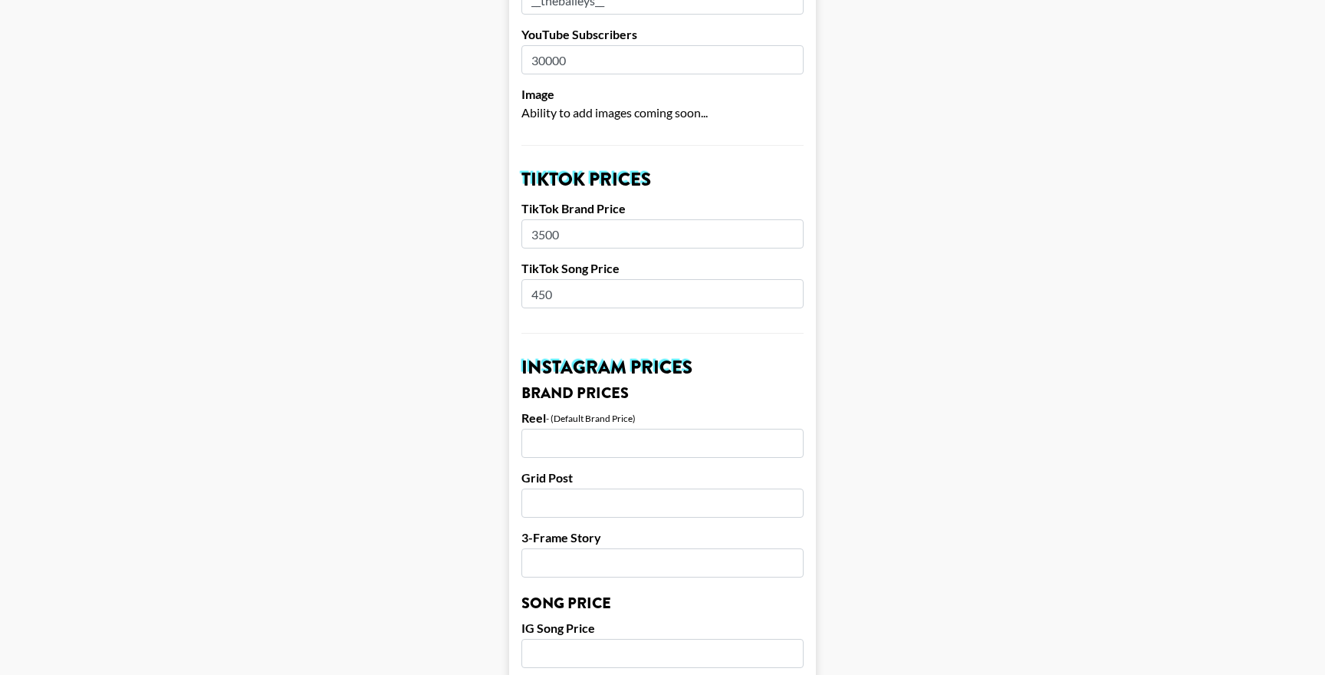
type input "3500"
click at [637, 449] on input "number" at bounding box center [663, 443] width 282 height 29
type input "3500"
type input "2500"
type input "2"
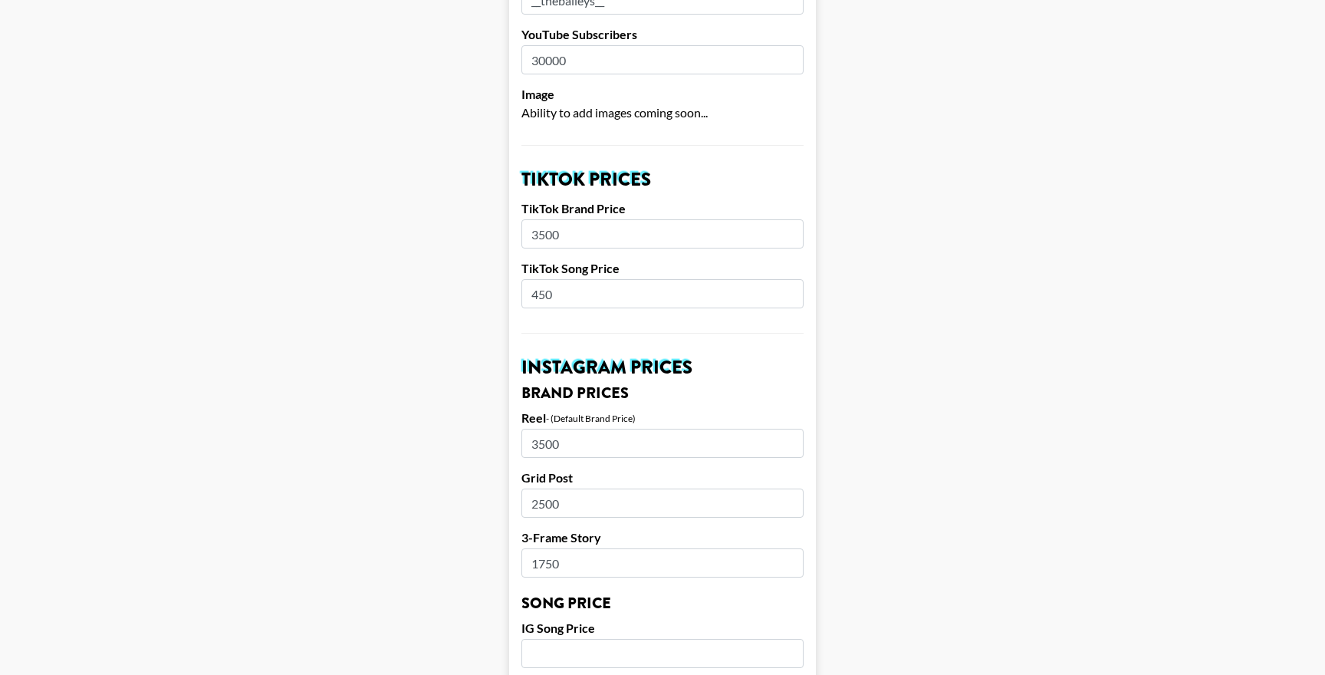
type input "1750"
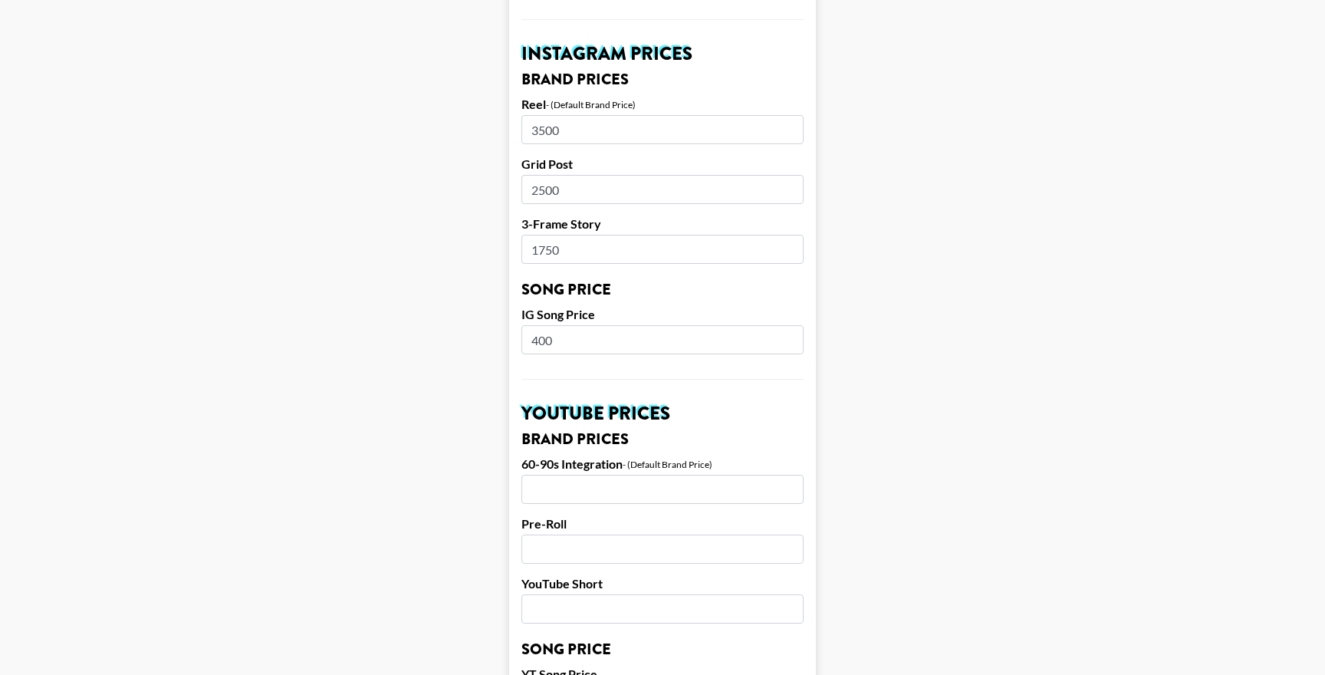
scroll to position [849, 0]
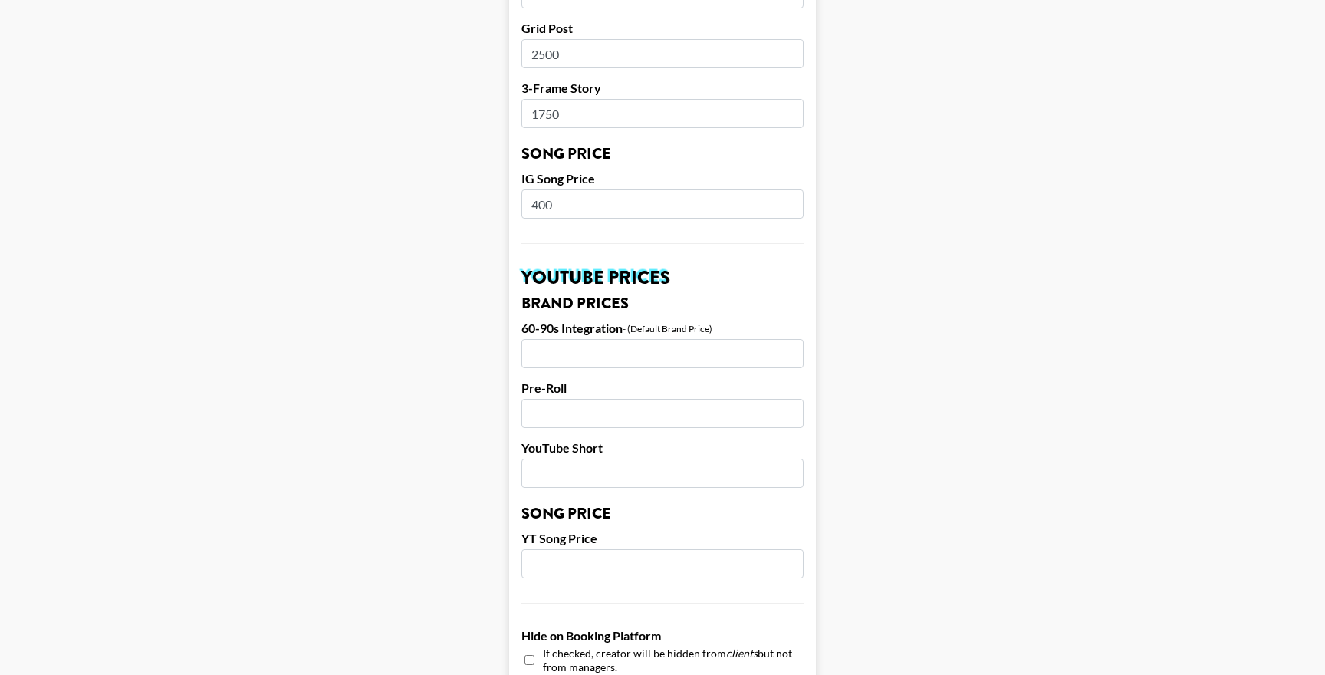
type input "400"
click at [663, 350] on input "number" at bounding box center [663, 353] width 282 height 29
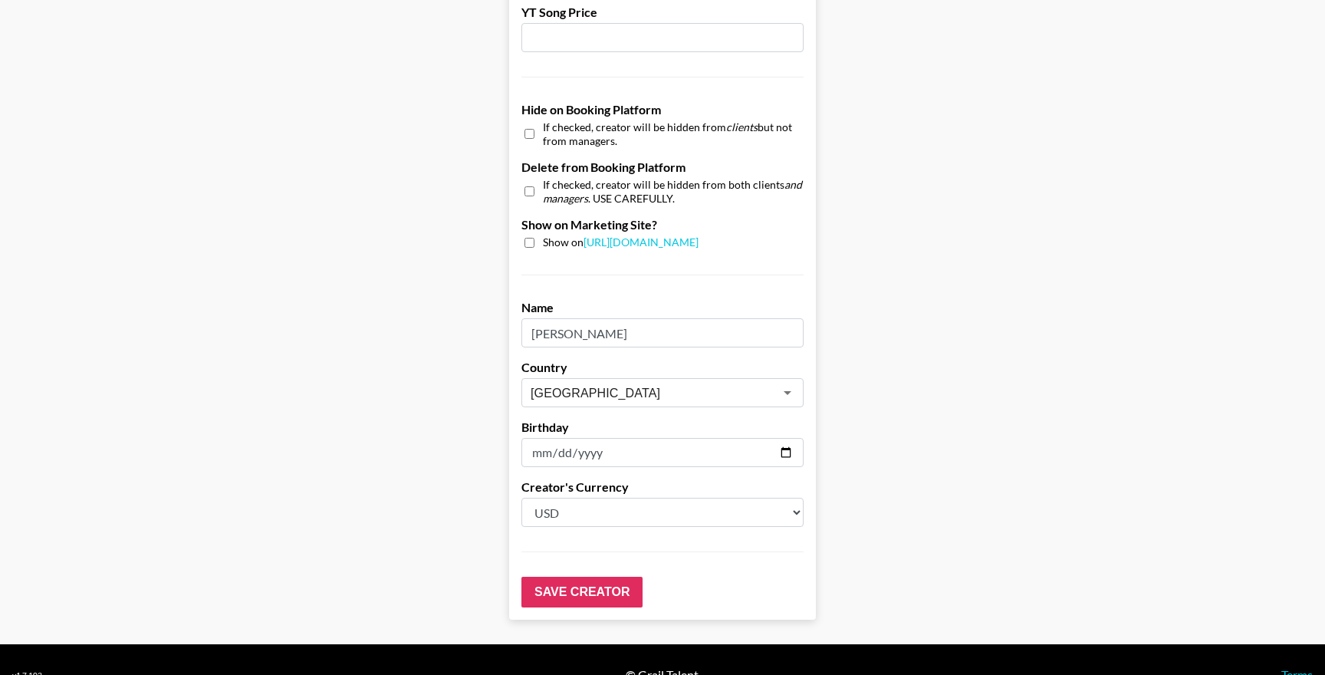
scroll to position [1376, 0]
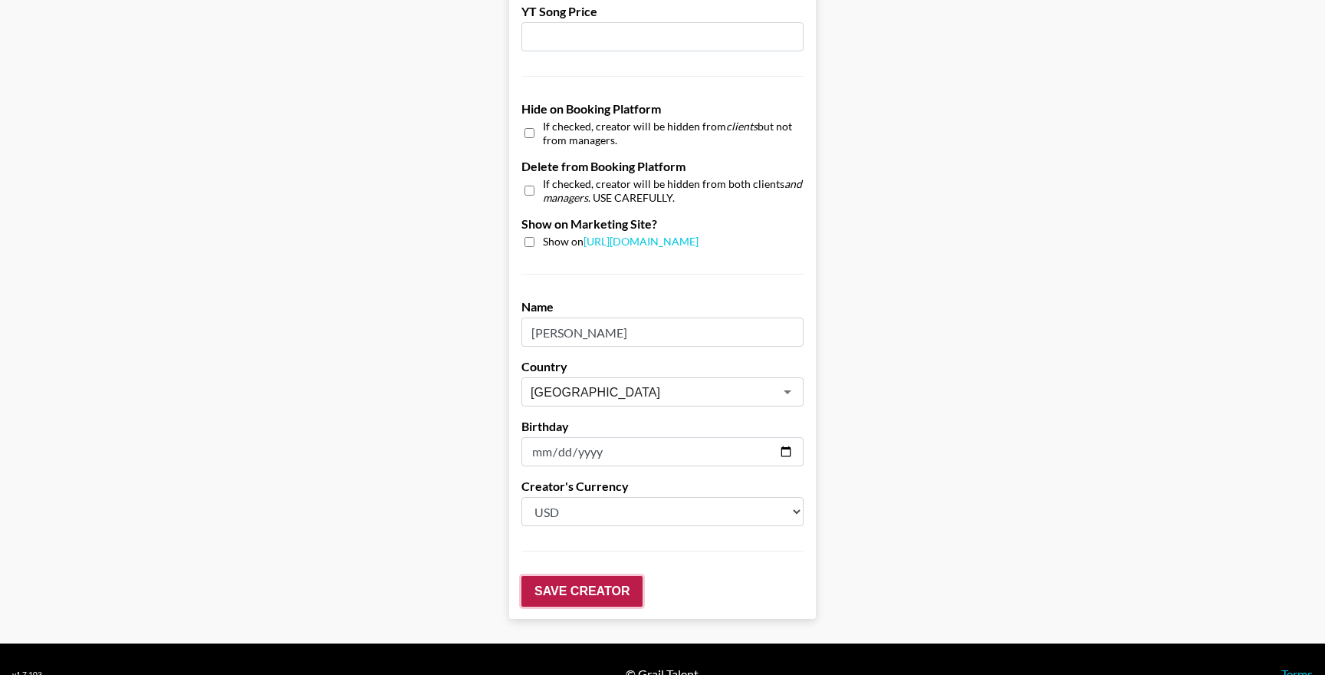
click at [619, 590] on input "Save Creator" at bounding box center [582, 591] width 121 height 31
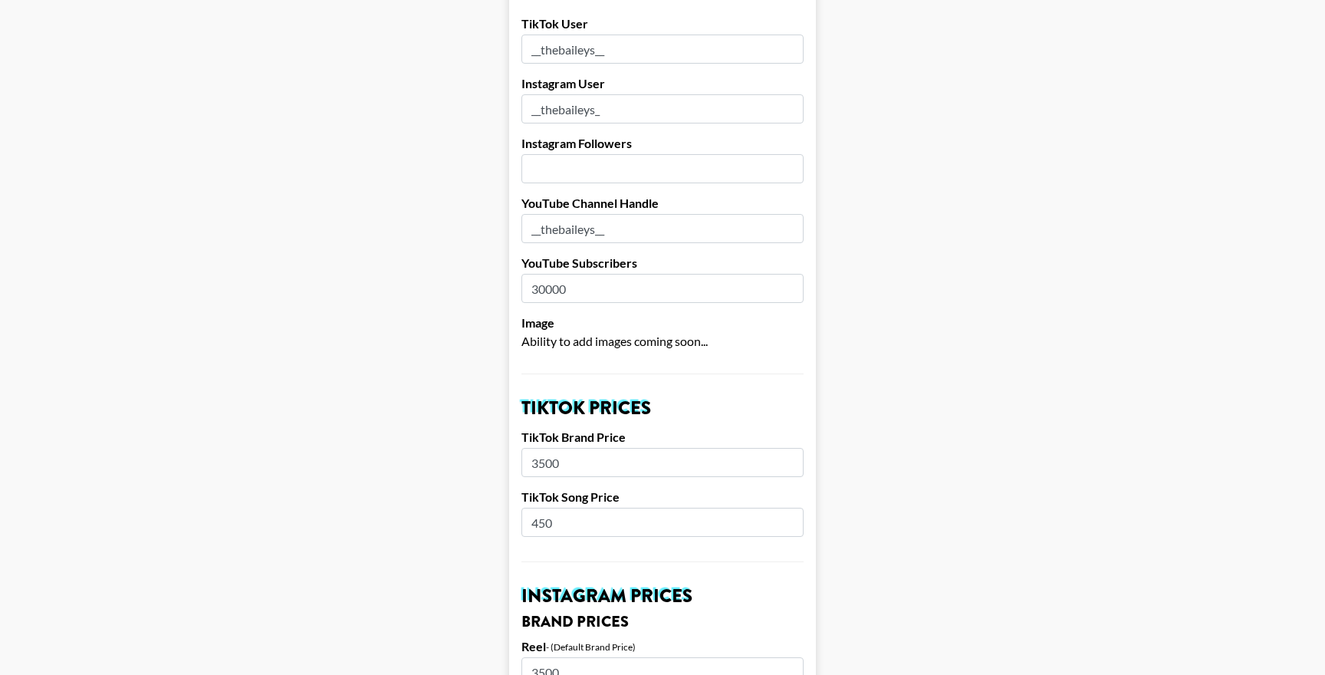
scroll to position [0, 0]
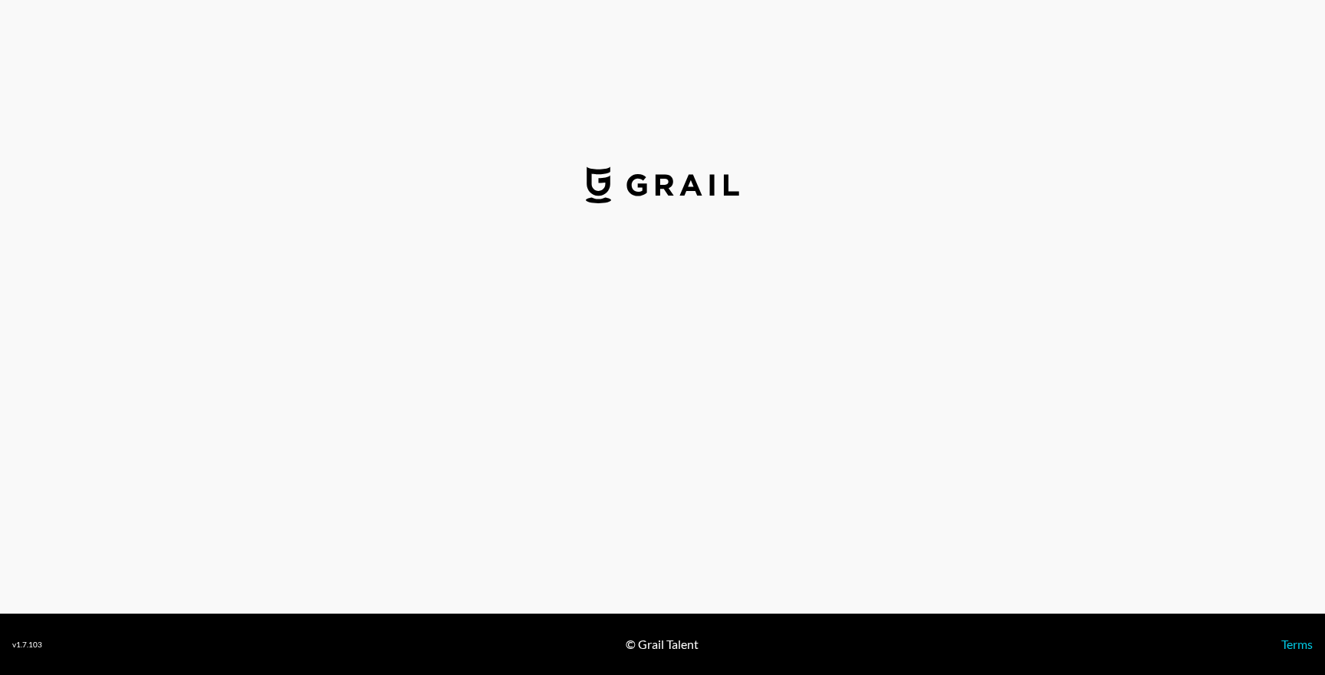
select select "USD"
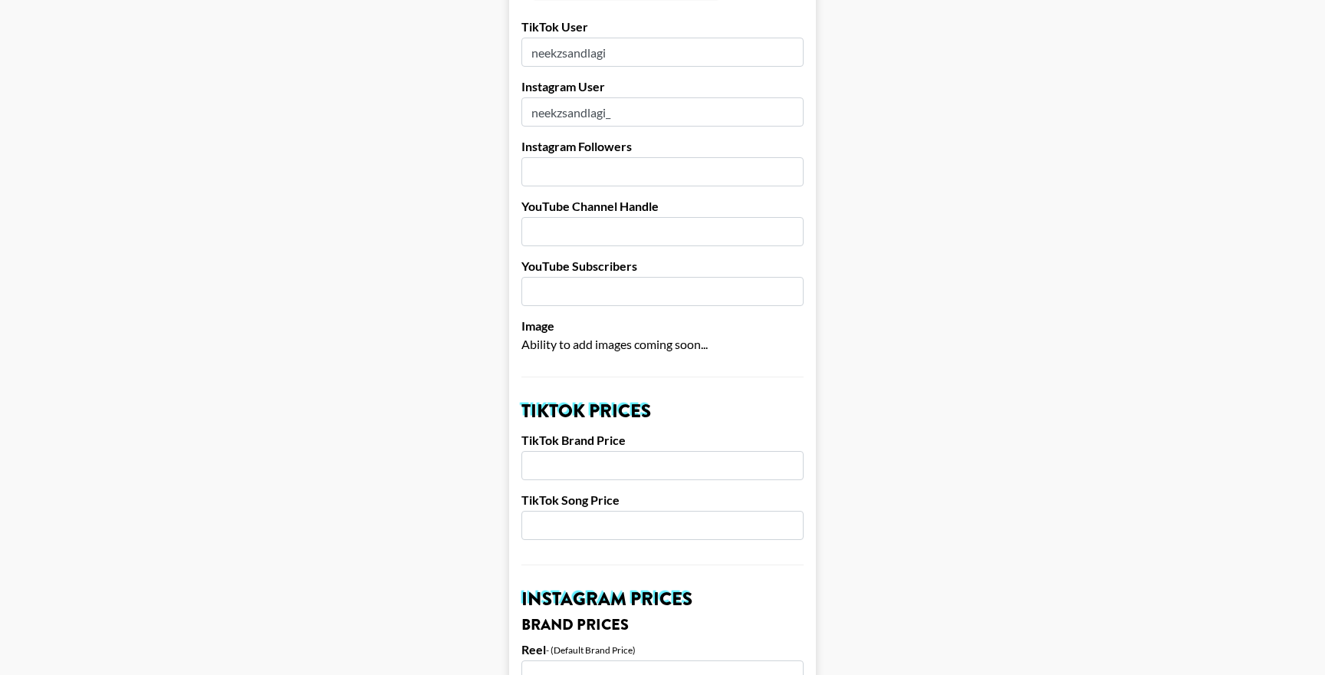
scroll to position [170, 0]
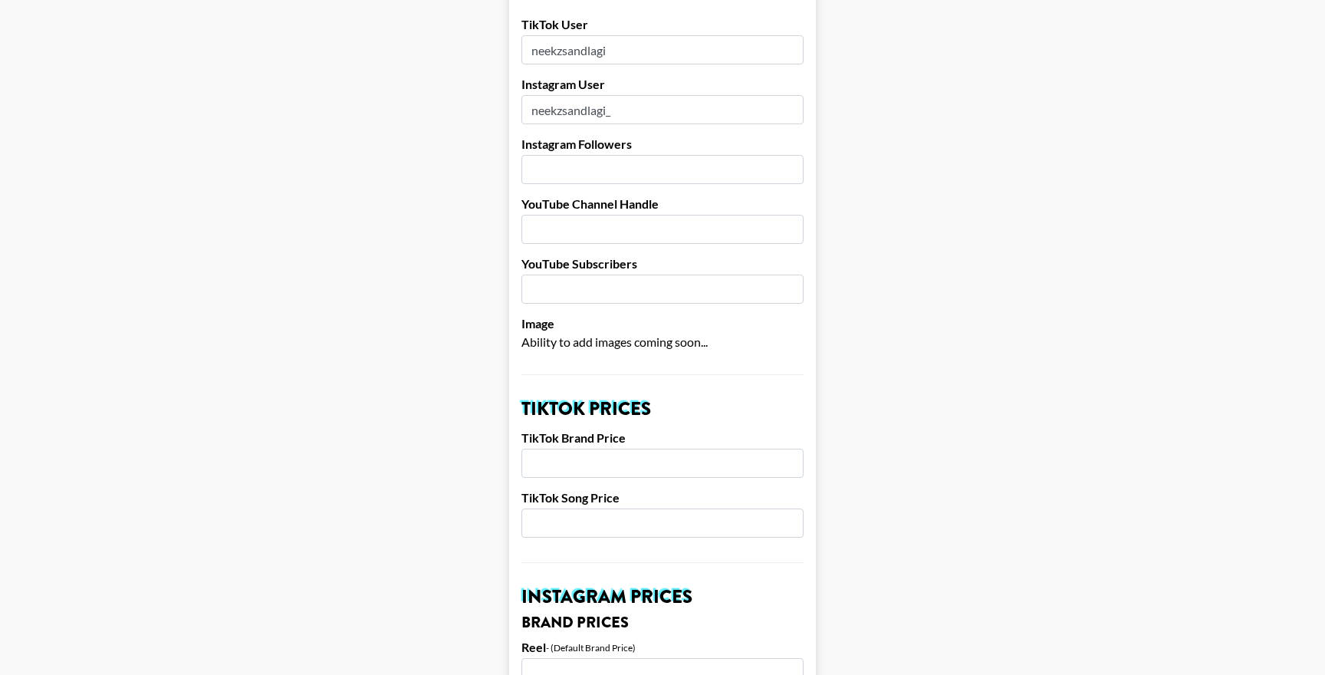
click at [644, 459] on input "number" at bounding box center [663, 463] width 282 height 29
click at [619, 518] on input "number" at bounding box center [663, 523] width 282 height 29
type input "800"
click at [660, 466] on input "number" at bounding box center [663, 463] width 282 height 29
type input "6000"
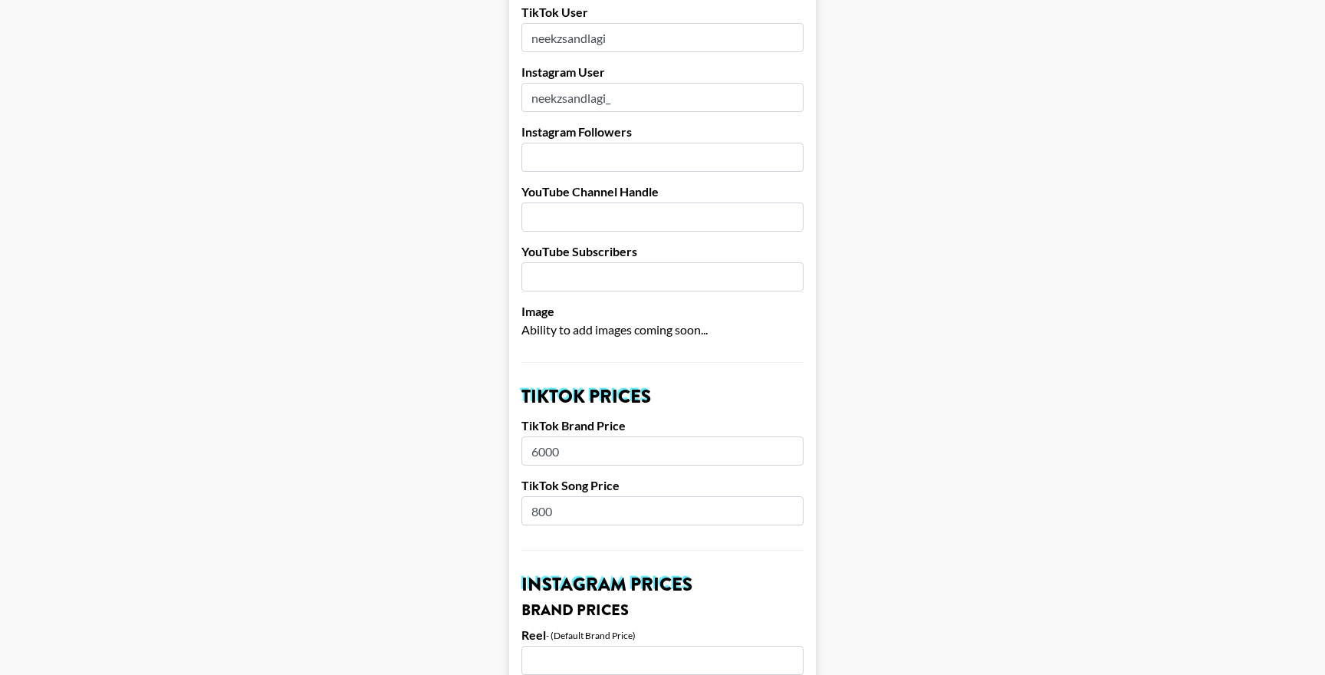
scroll to position [276, 0]
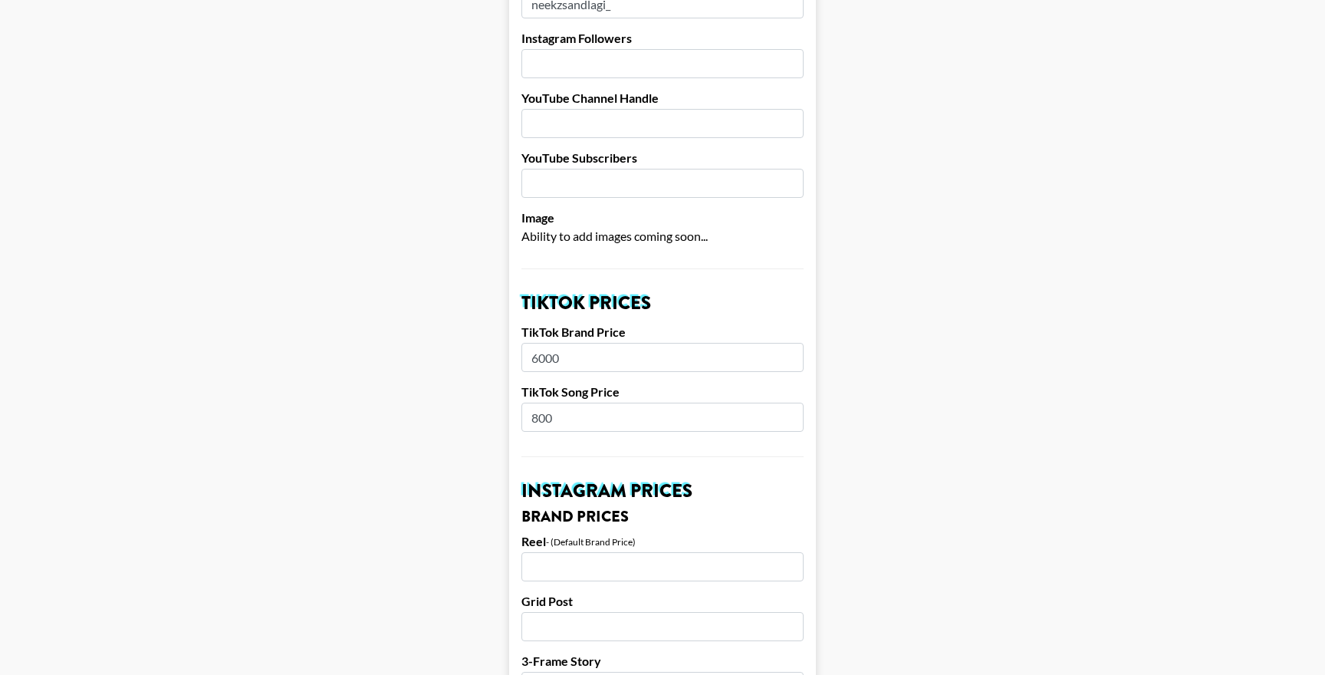
click at [616, 346] on input "6000" at bounding box center [663, 357] width 282 height 29
click at [616, 352] on input "6000" at bounding box center [663, 357] width 282 height 29
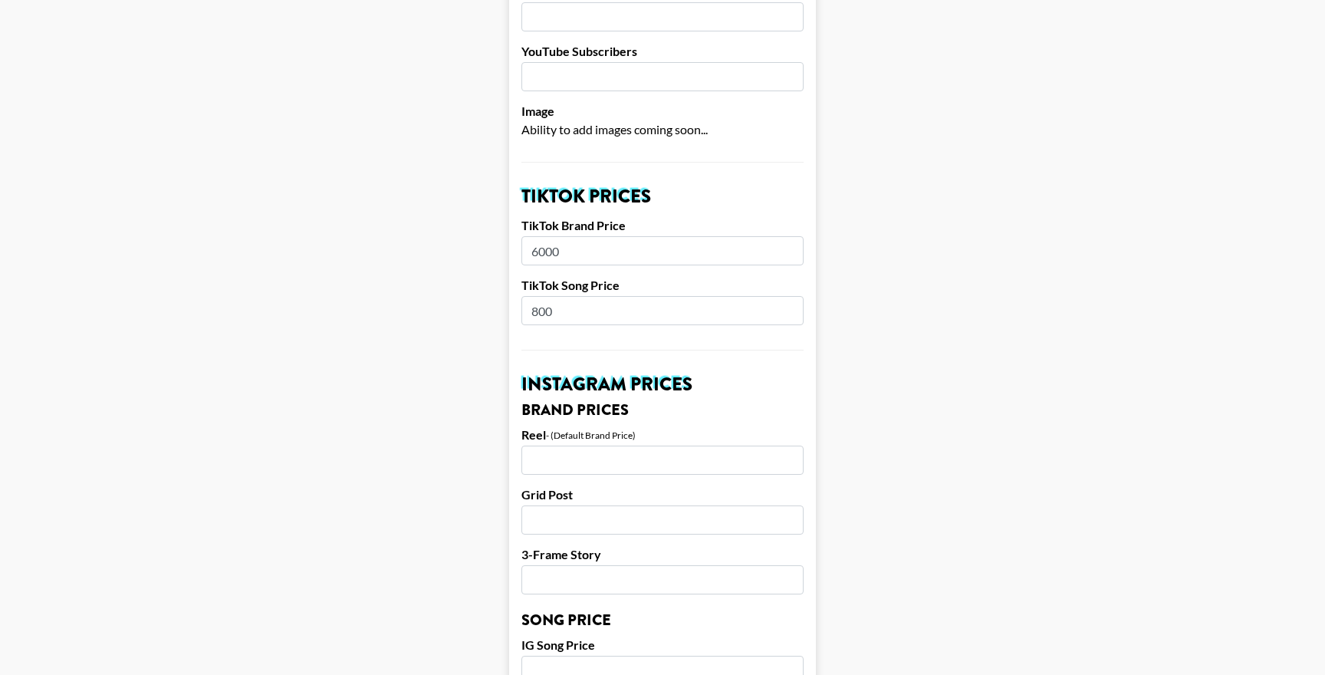
scroll to position [430, 0]
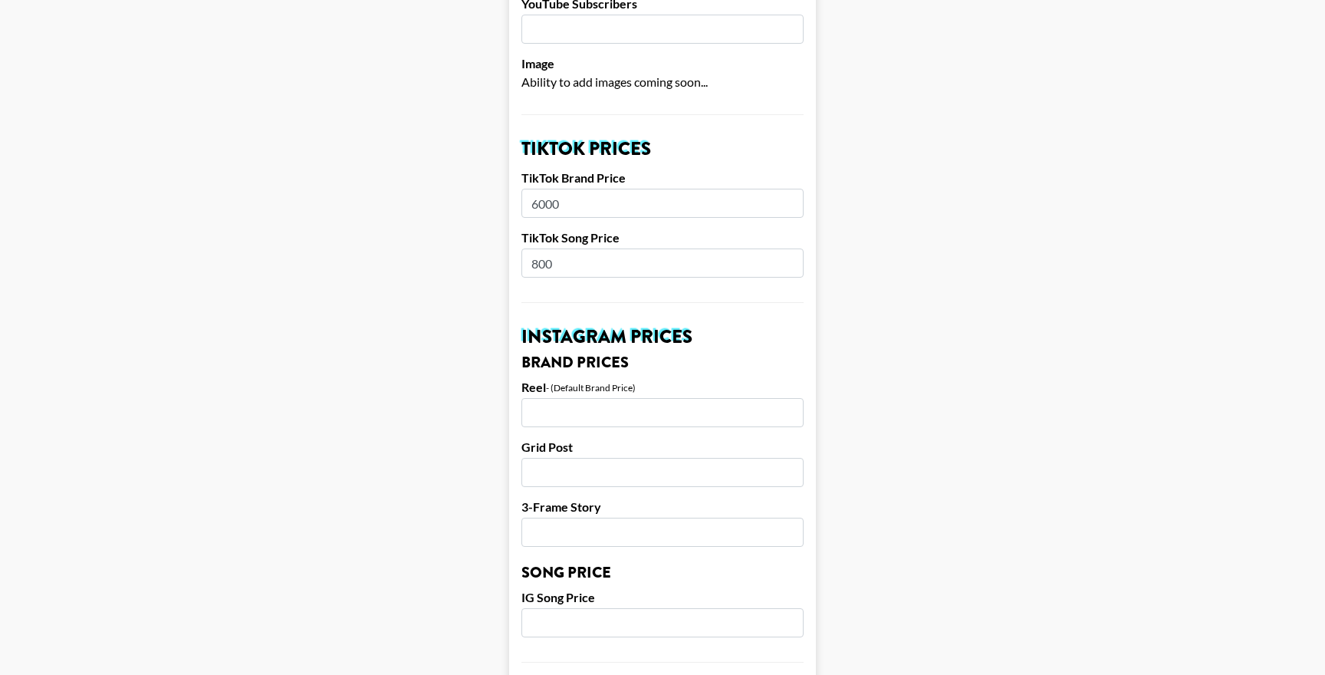
click at [683, 417] on input "number" at bounding box center [663, 412] width 282 height 29
type input "6000"
type input "5500"
type input "4000"
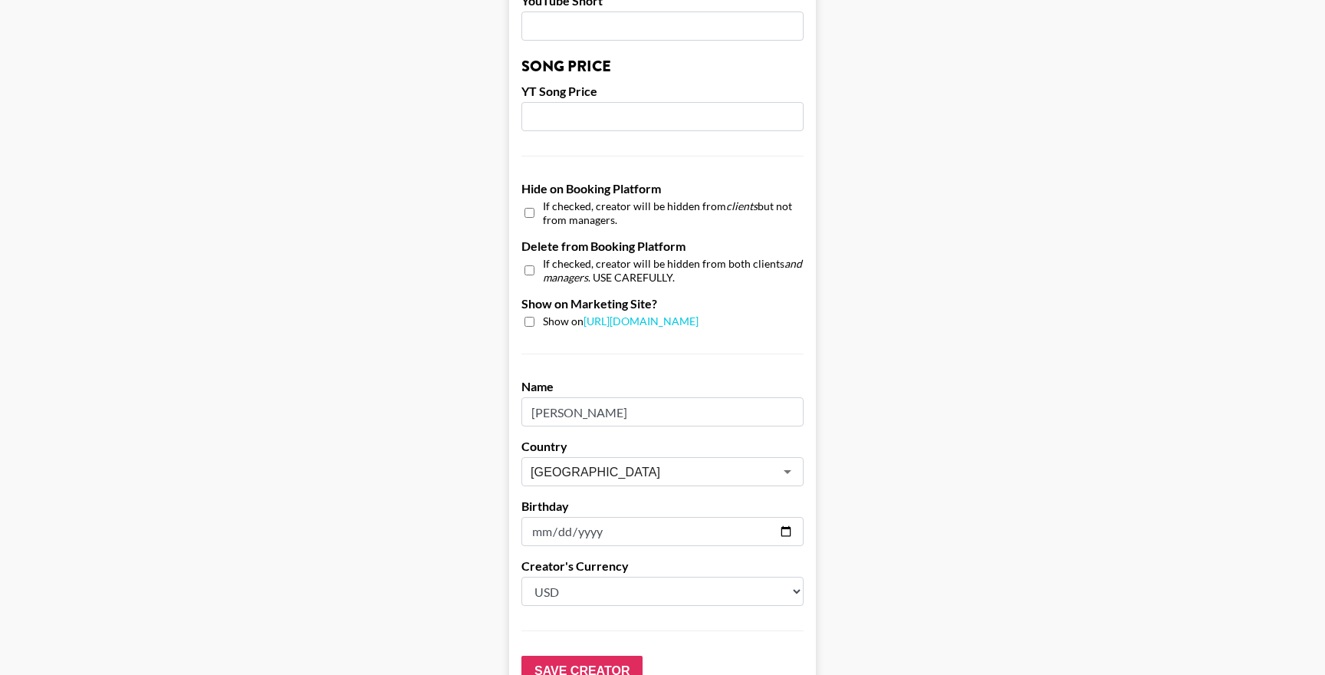
scroll to position [1406, 0]
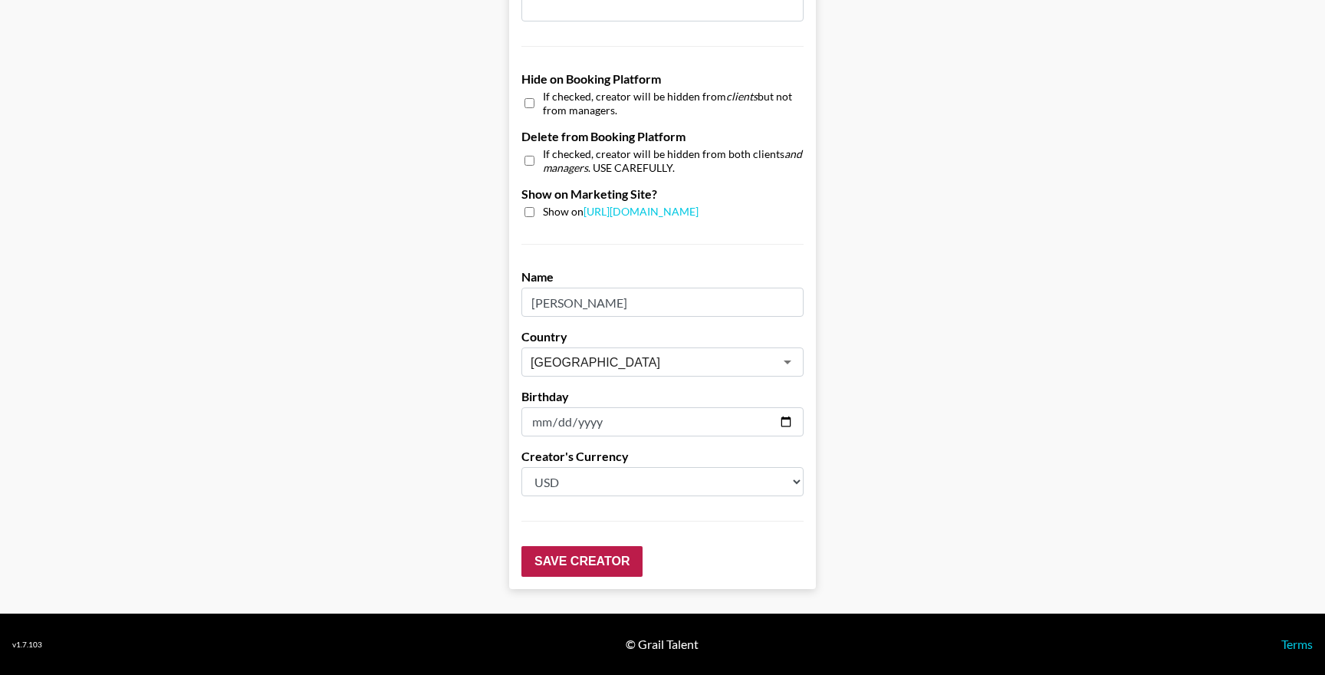
type input "800"
click at [585, 559] on input "Save Creator" at bounding box center [582, 561] width 121 height 31
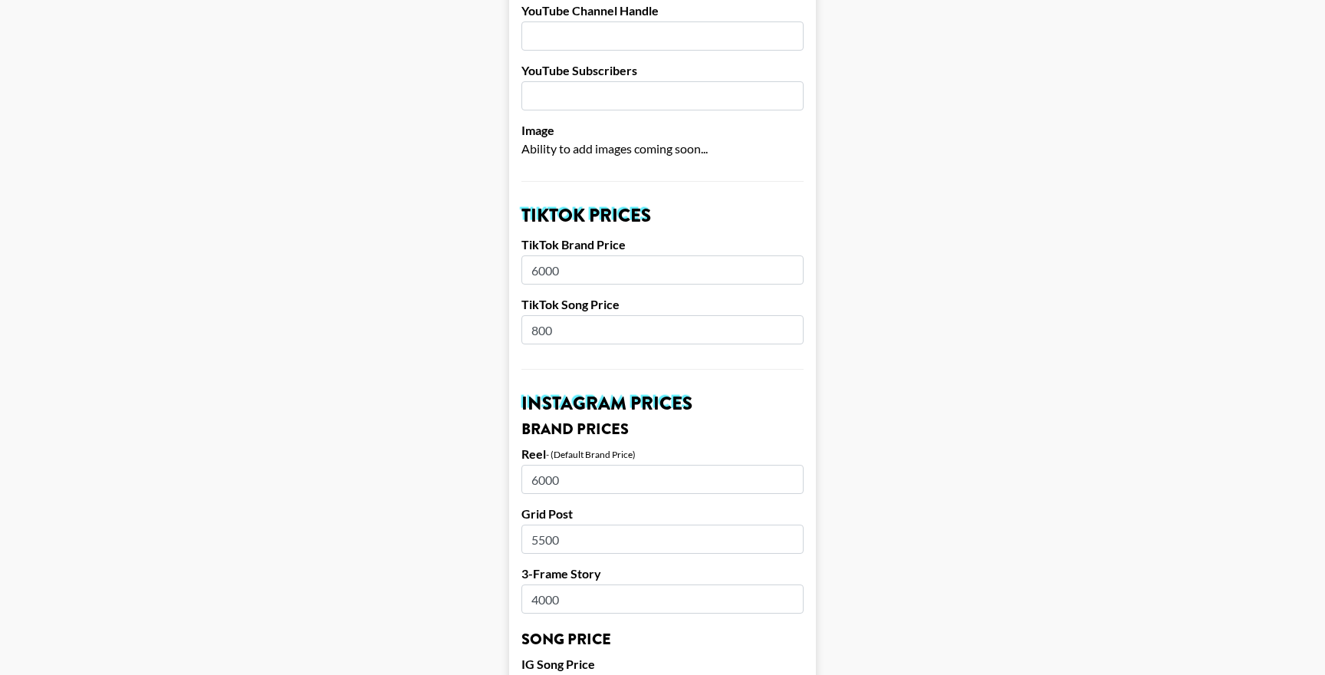
scroll to position [0, 0]
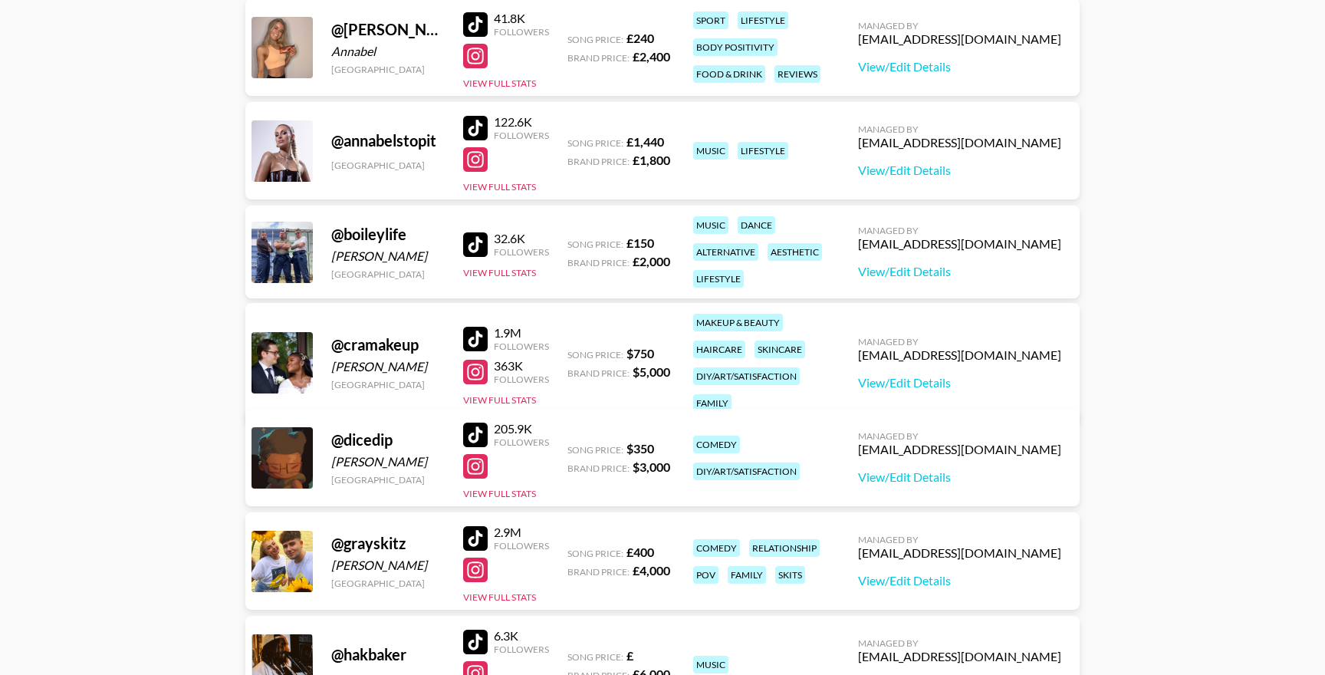
scroll to position [337, 0]
click at [967, 265] on link "View/Edit Details" at bounding box center [959, 272] width 203 height 15
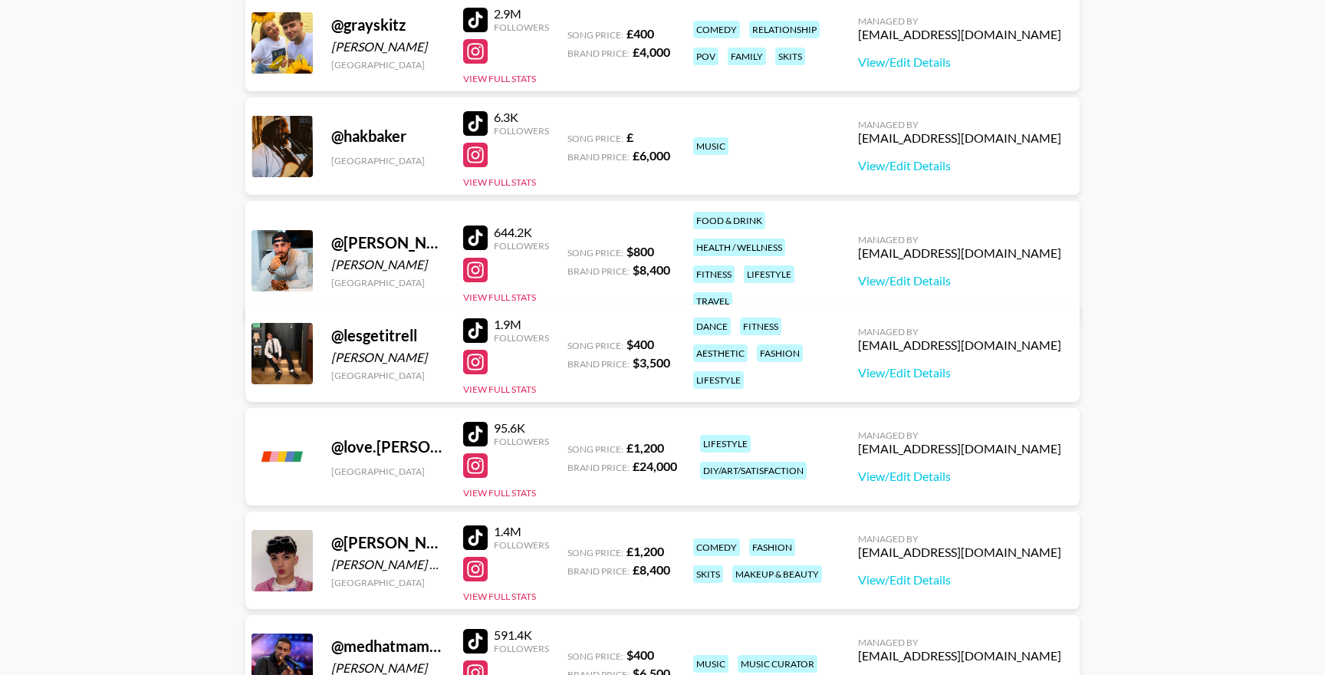
scroll to position [876, 0]
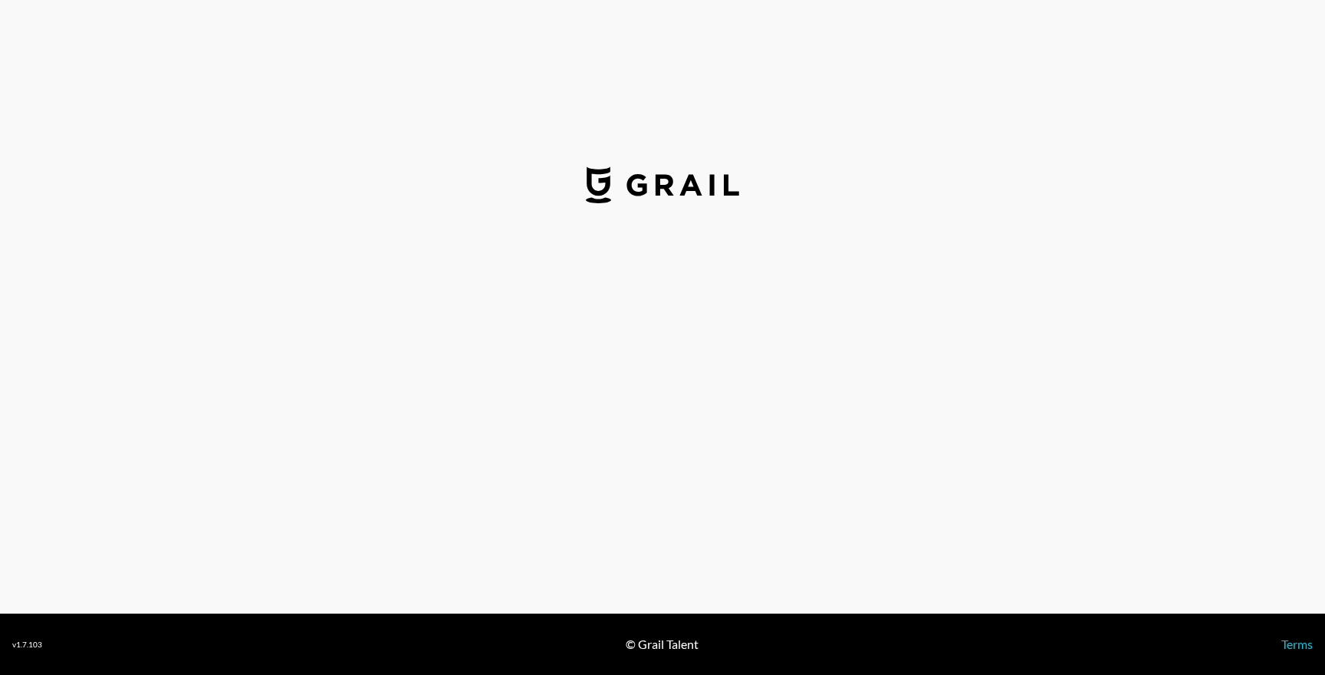
select select "GBP"
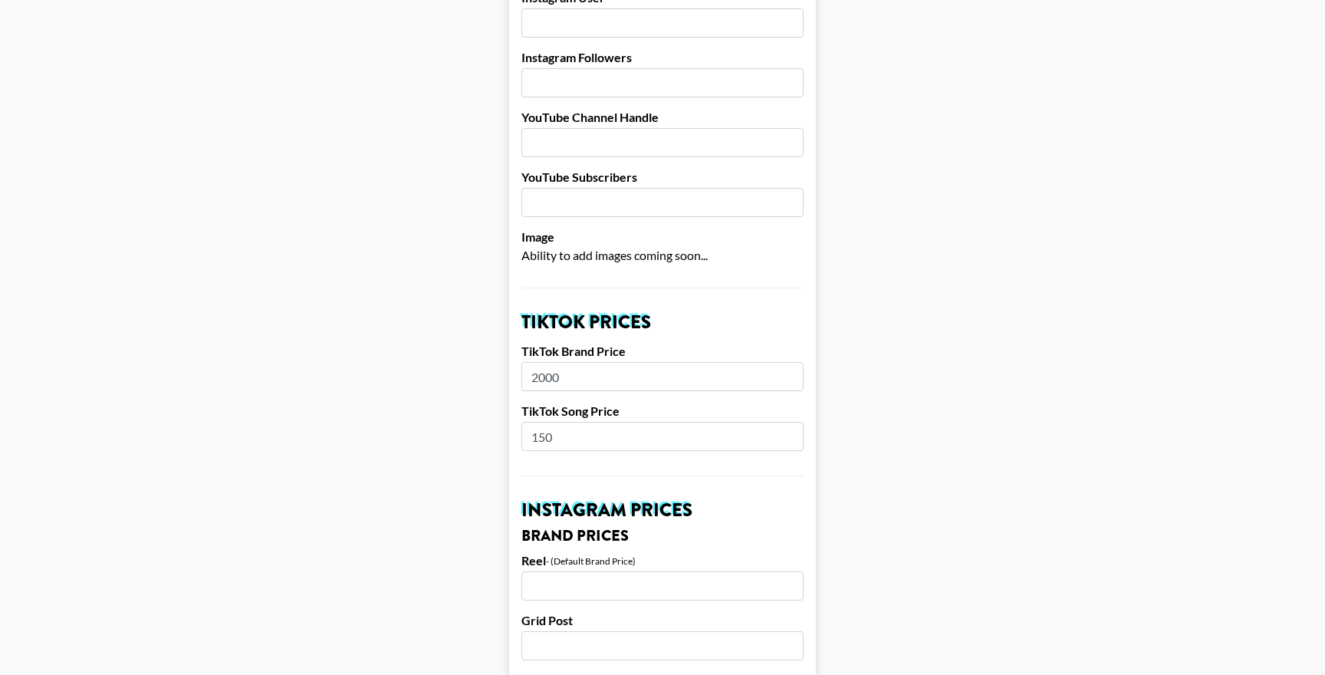
scroll to position [311, 0]
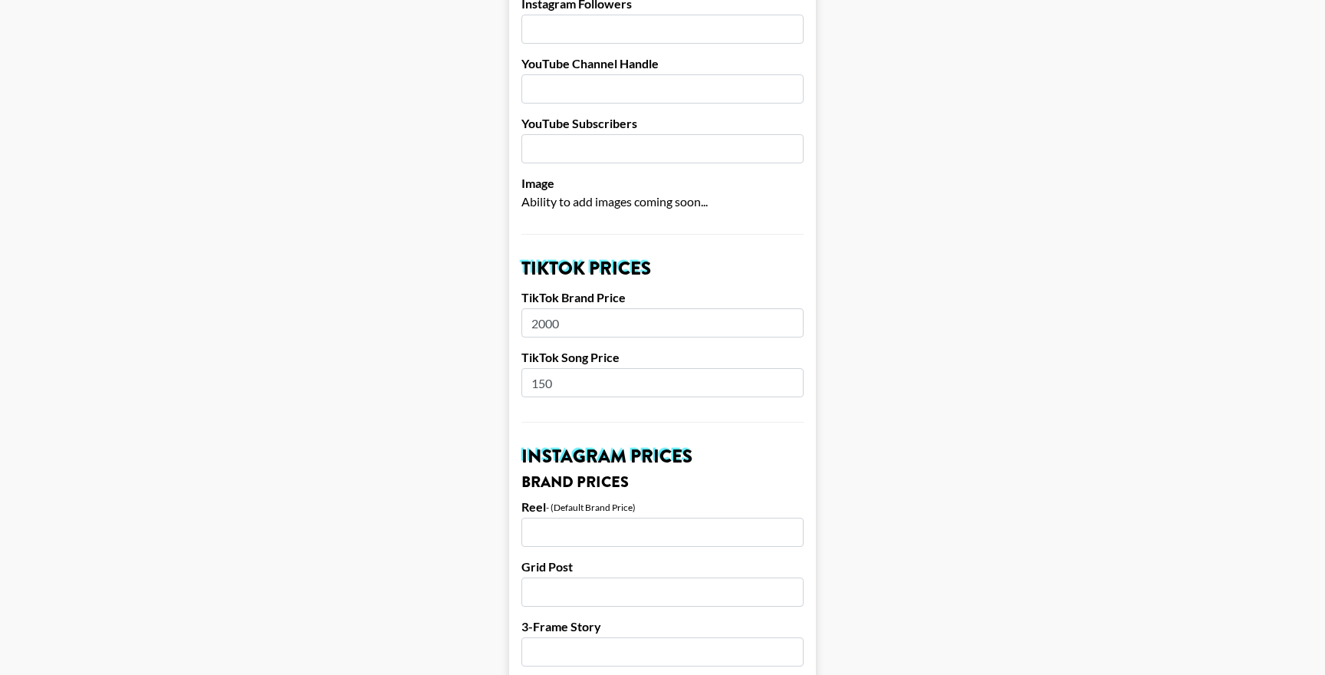
click at [617, 389] on input "150" at bounding box center [663, 382] width 282 height 29
type input "250"
click at [631, 321] on input "2000" at bounding box center [663, 322] width 282 height 29
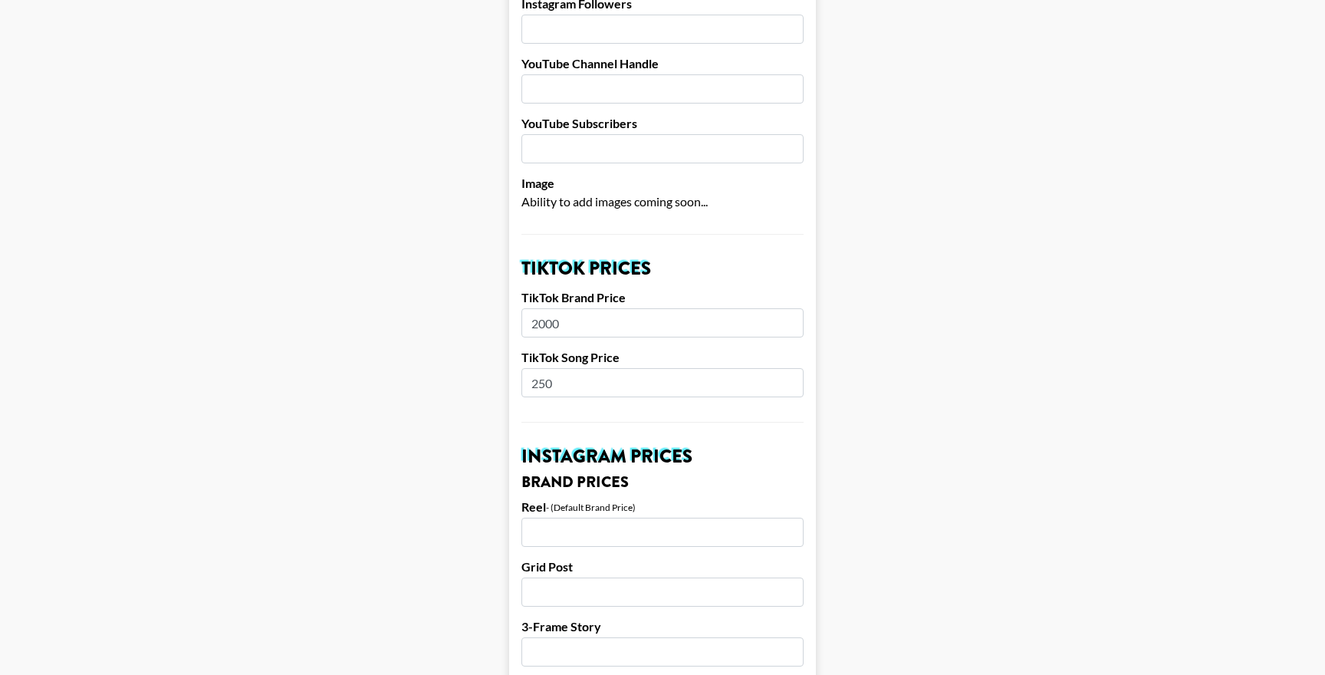
click at [631, 321] on input "2000" at bounding box center [663, 322] width 282 height 29
type input "1500"
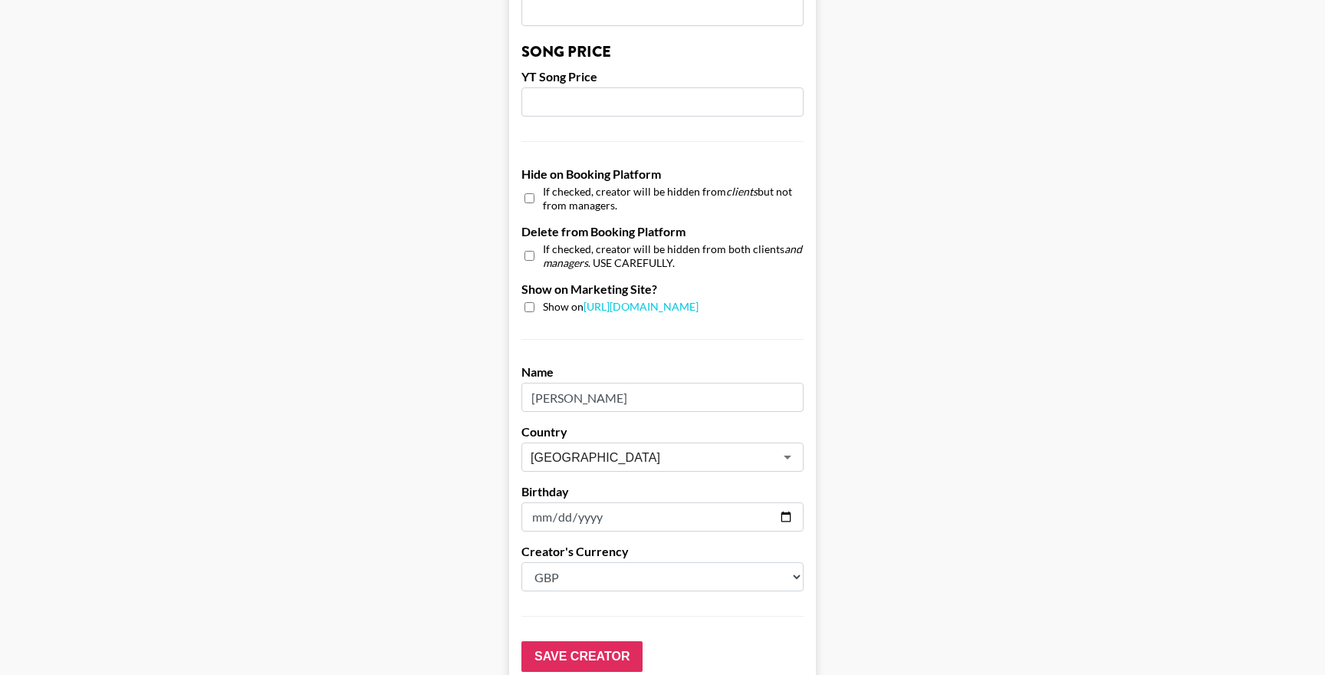
scroll to position [1406, 0]
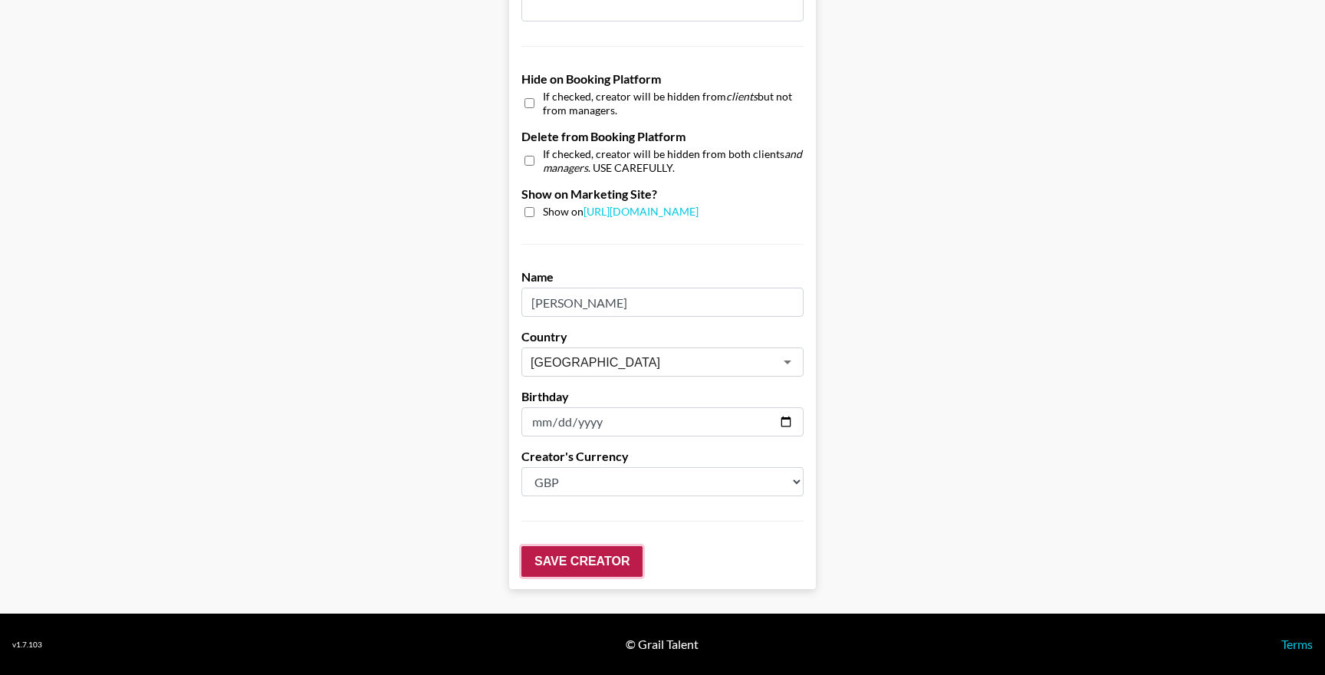
click at [596, 560] on input "Save Creator" at bounding box center [582, 561] width 121 height 31
